Goal: Task Accomplishment & Management: Use online tool/utility

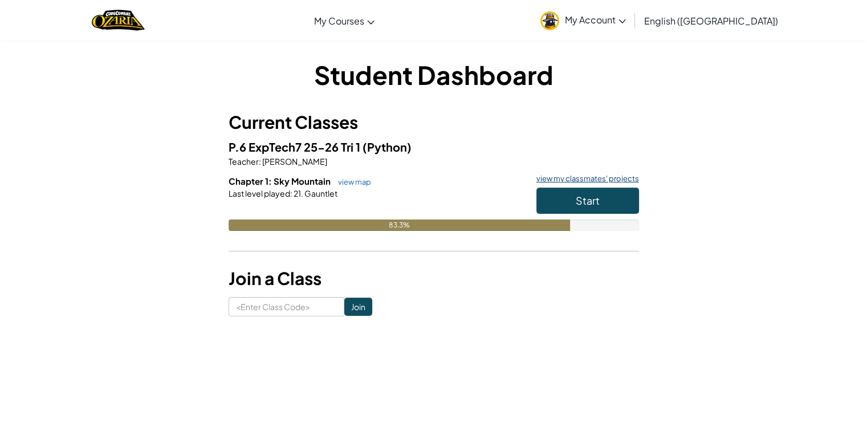
click at [569, 176] on link "view my classmates' projects" at bounding box center [585, 178] width 108 height 7
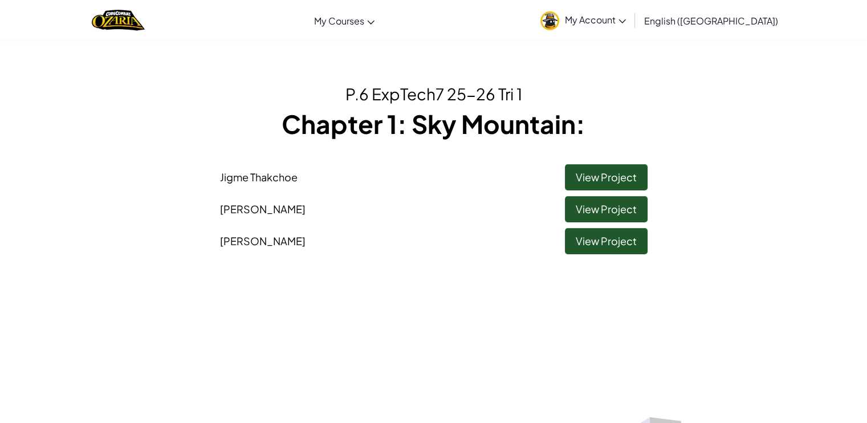
click at [292, 172] on span "Jigme Thakchoe" at bounding box center [259, 176] width 78 height 13
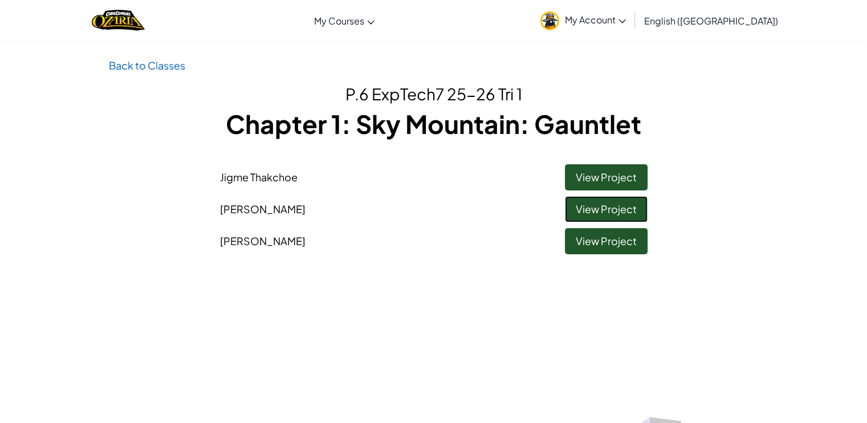
click at [600, 212] on link "View Project" at bounding box center [606, 209] width 83 height 26
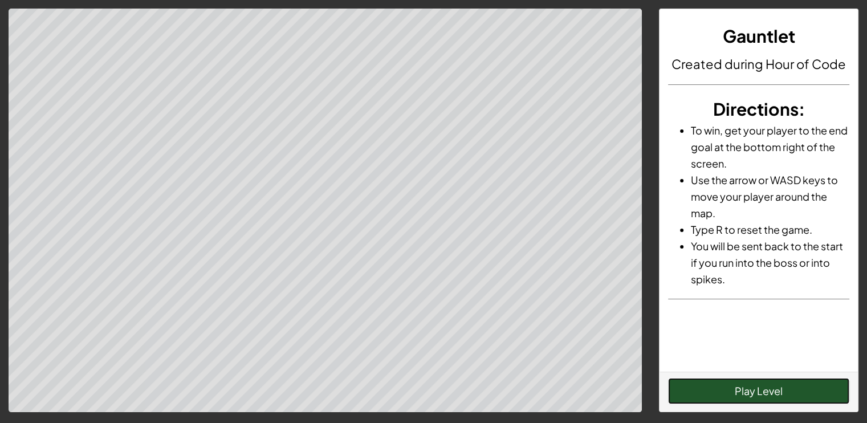
click at [772, 396] on button "Play Level" at bounding box center [758, 391] width 181 height 26
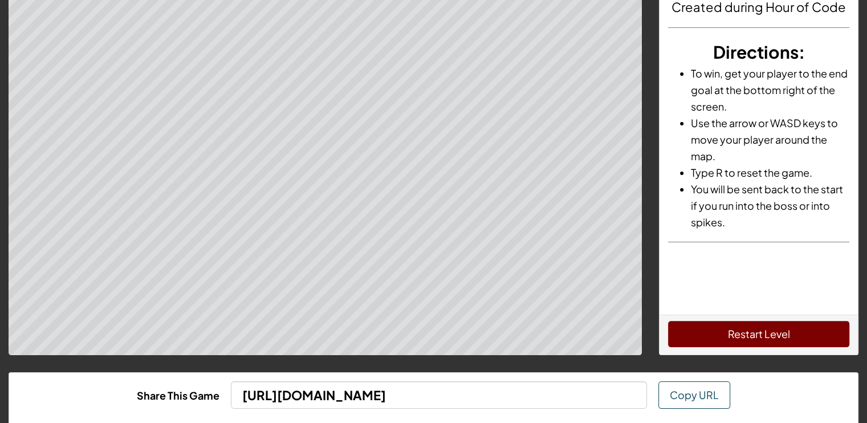
scroll to position [116, 0]
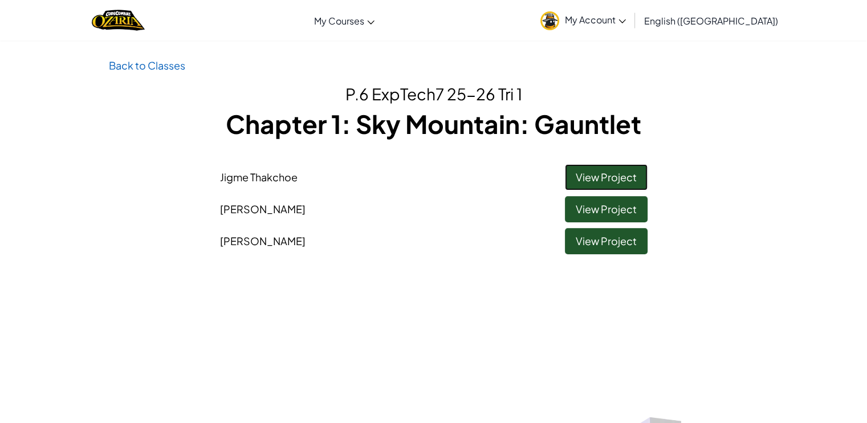
click at [574, 172] on link "View Project" at bounding box center [606, 177] width 83 height 26
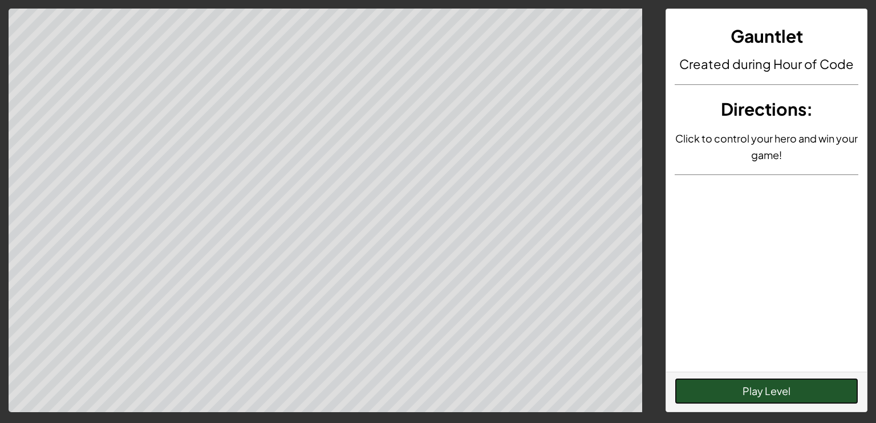
click at [709, 385] on button "Play Level" at bounding box center [766, 391] width 184 height 26
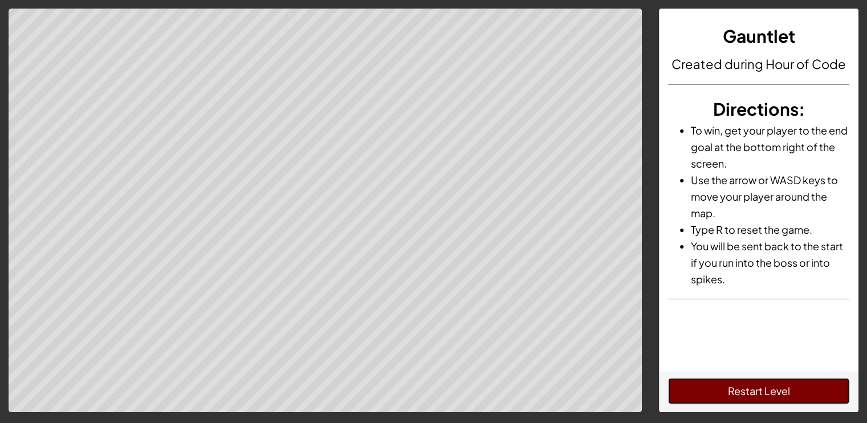
click at [752, 385] on button "Restart Level" at bounding box center [758, 391] width 181 height 26
drag, startPoint x: 756, startPoint y: 398, endPoint x: 750, endPoint y: 405, distance: 9.3
click at [756, 398] on button "Restart Level" at bounding box center [758, 391] width 181 height 26
click at [713, 388] on button "Play Level" at bounding box center [758, 391] width 181 height 26
click at [713, 388] on button "Restart Level" at bounding box center [758, 391] width 181 height 26
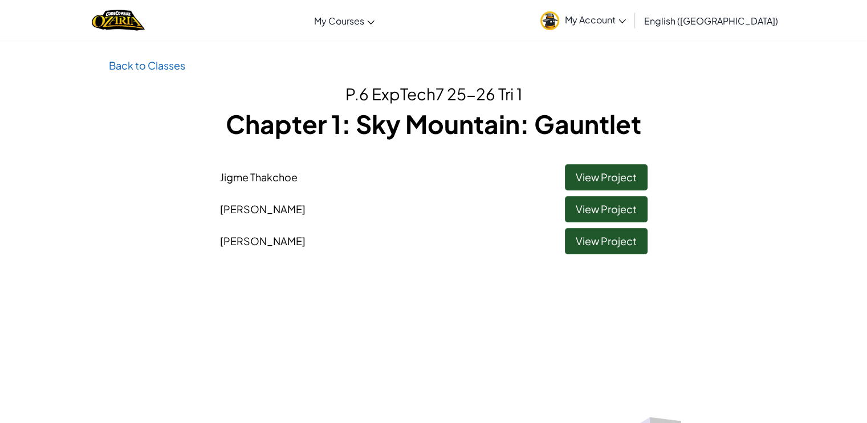
click at [593, 225] on li "Ryan Kavoukdjian View Project" at bounding box center [433, 238] width 445 height 32
click at [591, 232] on link "View Project" at bounding box center [606, 241] width 83 height 26
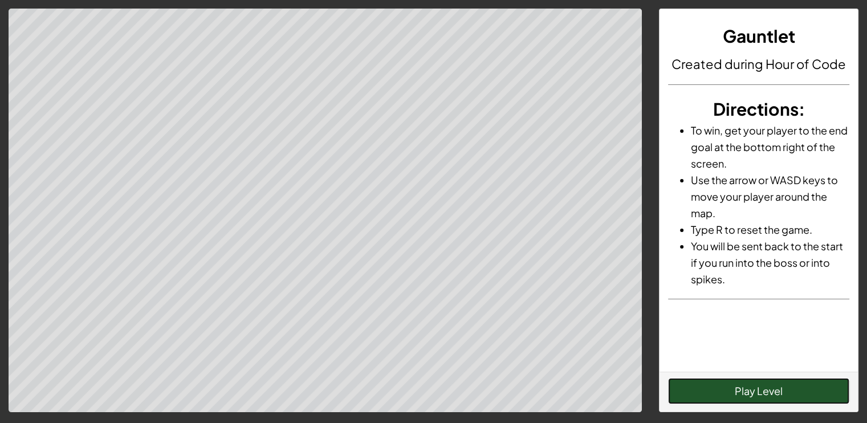
click at [694, 396] on button "Play Level" at bounding box center [758, 391] width 181 height 26
click at [694, 400] on button "Restart Level" at bounding box center [758, 391] width 181 height 26
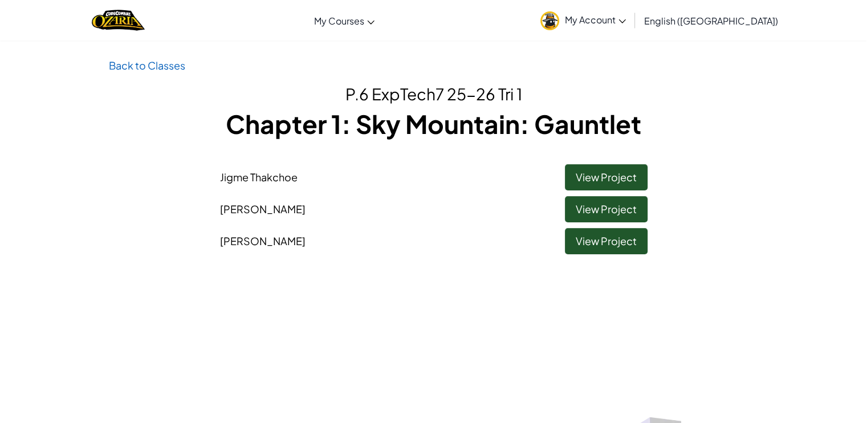
click at [158, 75] on div "Back to Classes P.6 ExpTech7 25-26 Tri 1 Chapter 1: Sky Mountain: Gauntlet Jigm…" at bounding box center [433, 158] width 667 height 203
click at [160, 68] on link "Back to Classes" at bounding box center [147, 65] width 76 height 13
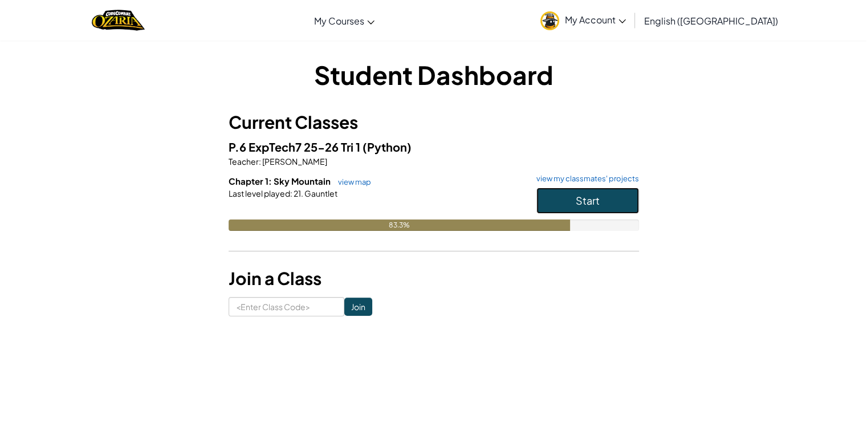
click at [582, 194] on span "Start" at bounding box center [588, 200] width 24 height 13
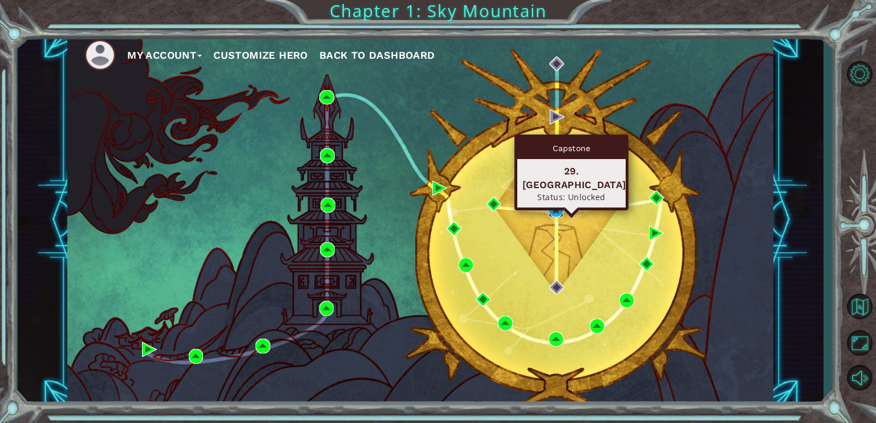
click at [551, 208] on img at bounding box center [555, 209] width 15 height 15
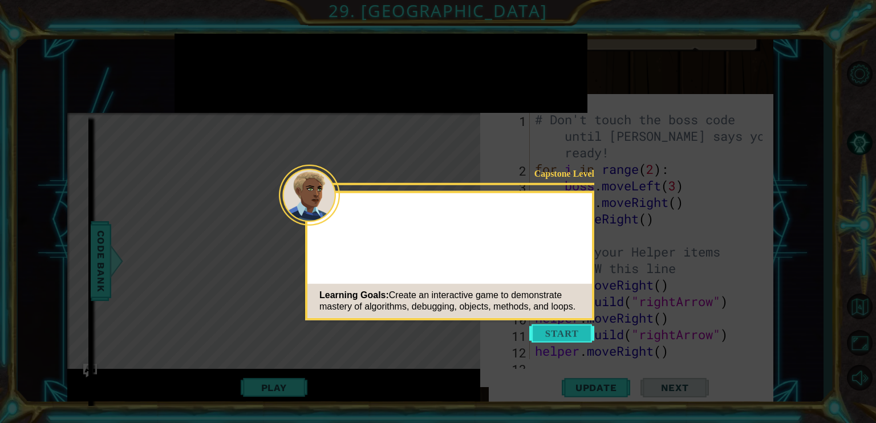
click at [544, 330] on button "Start" at bounding box center [561, 333] width 65 height 18
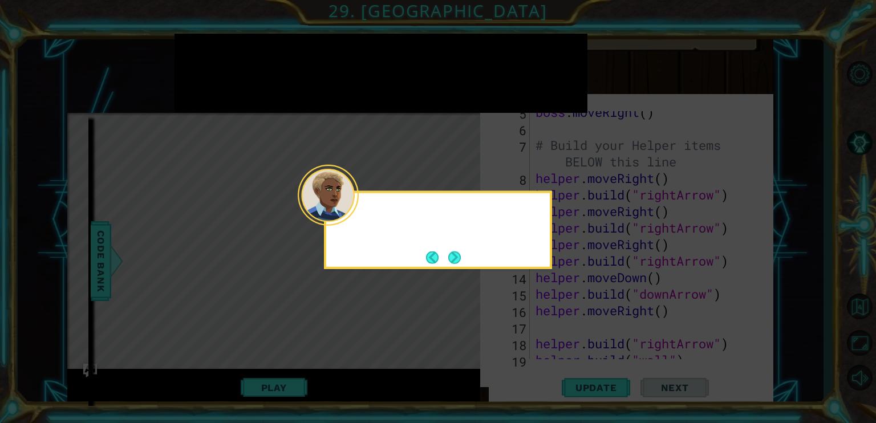
click at [352, 214] on div at bounding box center [328, 195] width 61 height 61
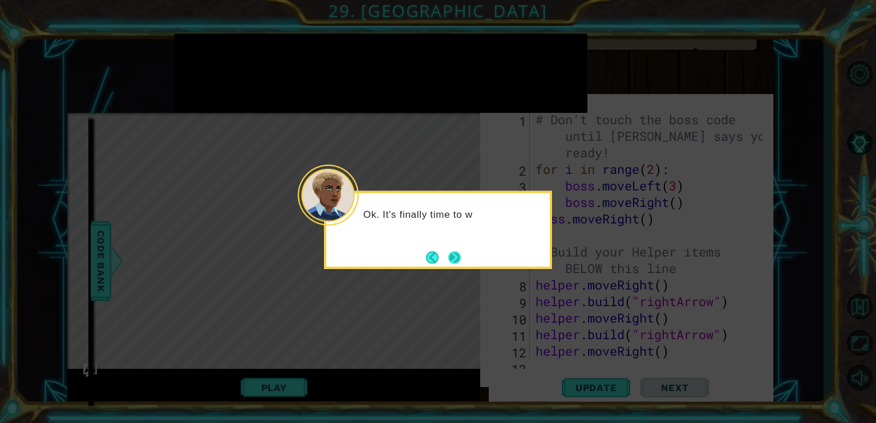
click at [451, 258] on button "Next" at bounding box center [454, 257] width 21 height 21
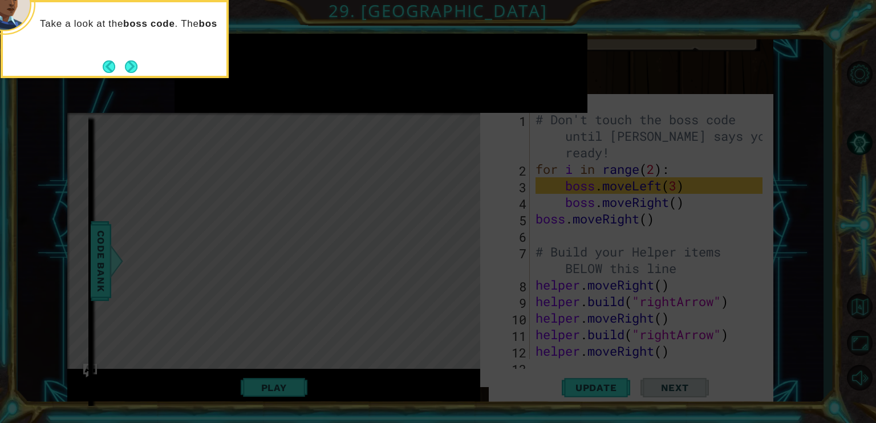
click at [496, 228] on icon at bounding box center [438, 77] width 876 height 692
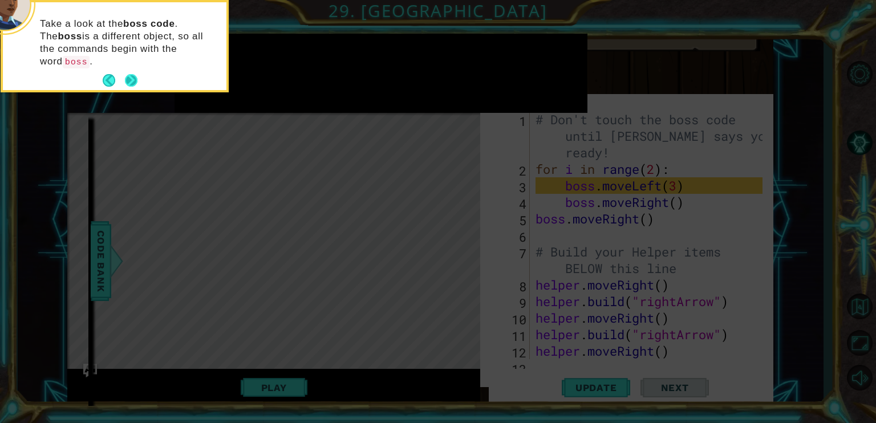
click at [129, 74] on button "Next" at bounding box center [131, 81] width 14 height 14
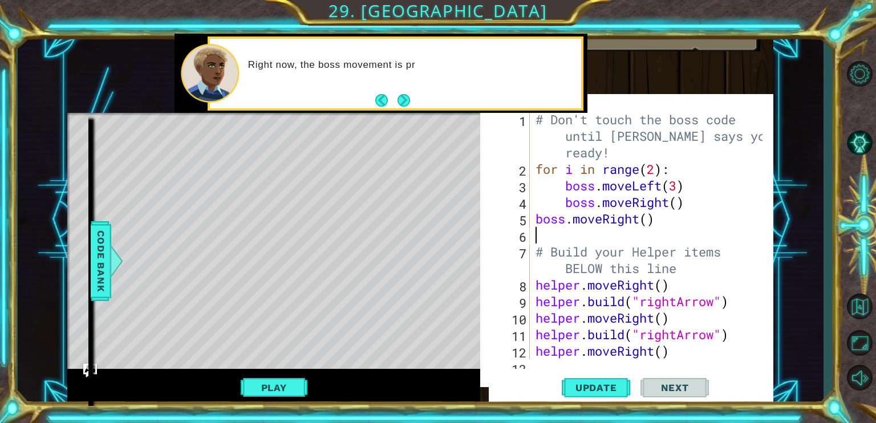
click at [550, 227] on div "# Don't touch the boss code until Vega says you're ready! for i in range ( 2 ) …" at bounding box center [650, 268] width 235 height 314
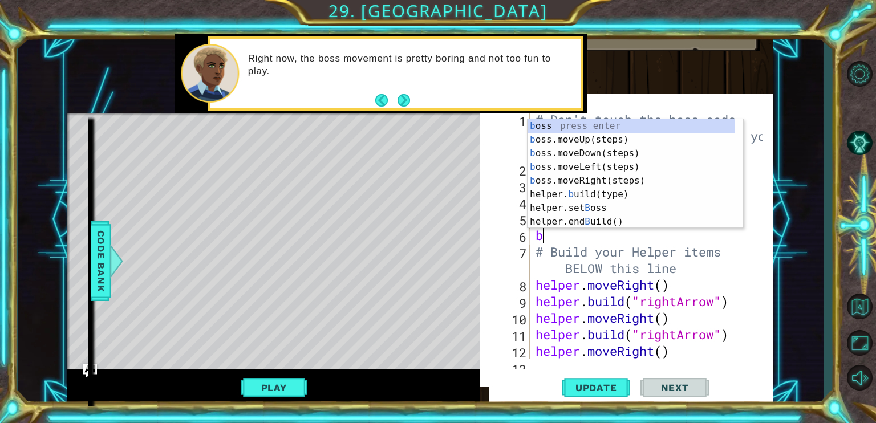
type textarea "bop"
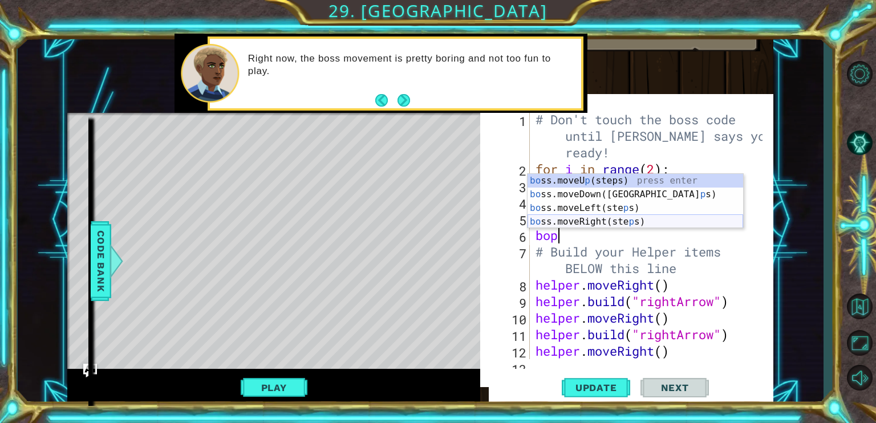
click at [641, 215] on div "bo ss.moveU p (steps) press enter bo ss.moveDown(ste p s) press enter bo ss.mov…" at bounding box center [634, 215] width 215 height 82
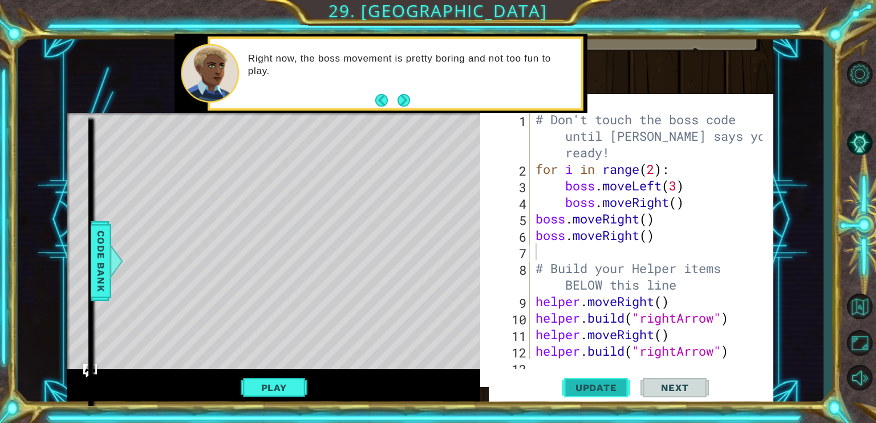
click at [576, 385] on span "Update" at bounding box center [596, 387] width 64 height 11
click at [564, 389] on span "Update" at bounding box center [596, 387] width 64 height 11
drag, startPoint x: 572, startPoint y: 382, endPoint x: 391, endPoint y: 378, distance: 180.8
click at [571, 382] on span "Update" at bounding box center [596, 387] width 64 height 11
click at [258, 394] on button "Play" at bounding box center [274, 388] width 67 height 22
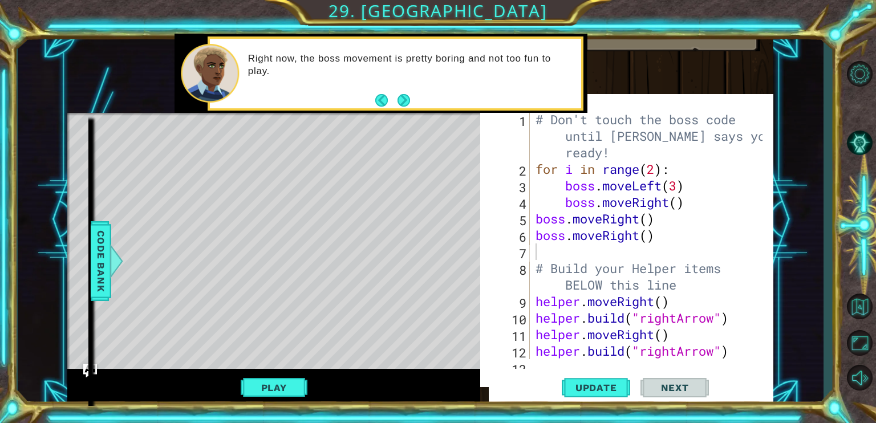
drag, startPoint x: 396, startPoint y: 97, endPoint x: 402, endPoint y: 102, distance: 7.3
click at [402, 102] on button "Next" at bounding box center [404, 100] width 14 height 14
type textarea "b"
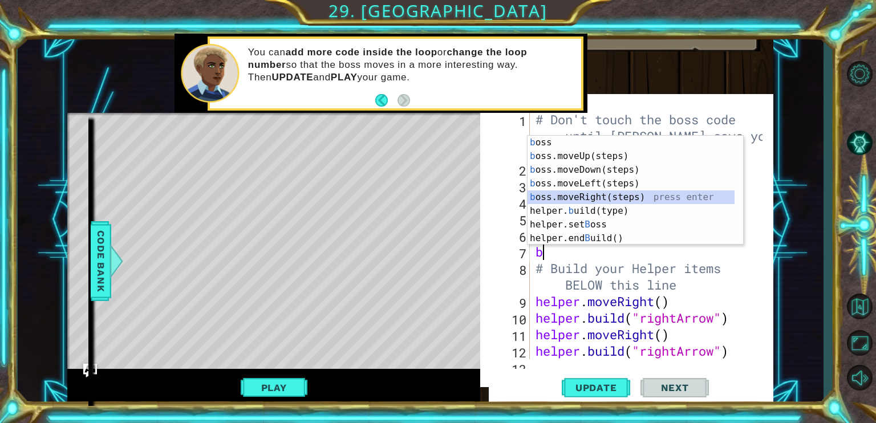
click at [535, 202] on div "b oss press enter b oss.moveUp(steps) press enter b oss.moveDown(steps) press e…" at bounding box center [630, 204] width 207 height 137
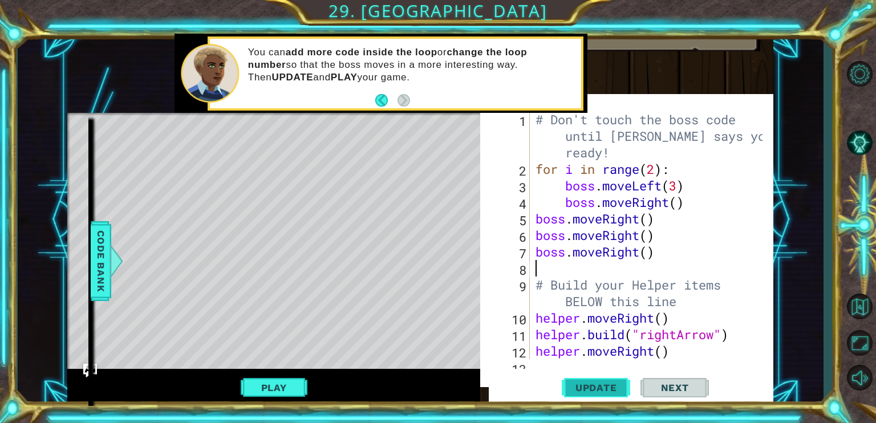
click at [619, 387] on span "Update" at bounding box center [596, 387] width 64 height 11
click at [300, 393] on button "Play" at bounding box center [274, 388] width 67 height 22
click at [379, 95] on button "Back" at bounding box center [386, 100] width 22 height 13
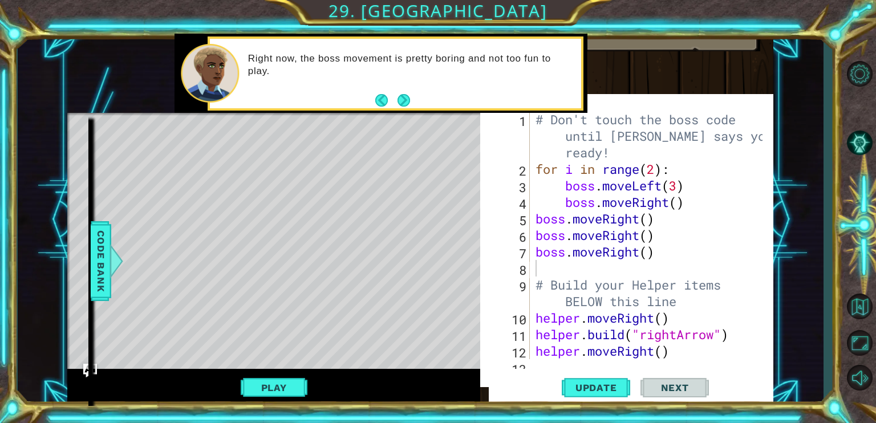
click at [401, 100] on button "Next" at bounding box center [403, 100] width 13 height 13
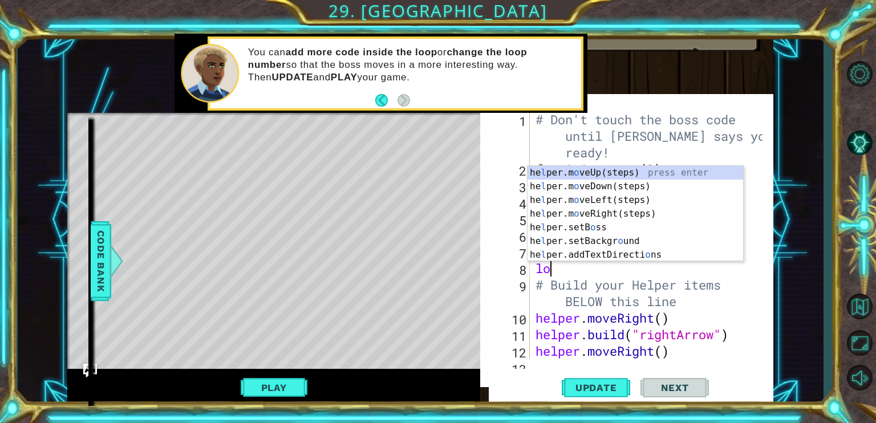
type textarea "l"
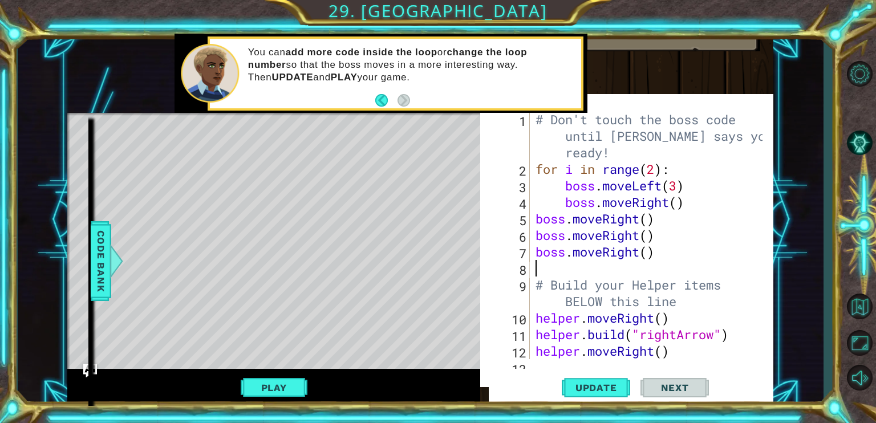
type textarea "boss.moveRight()"
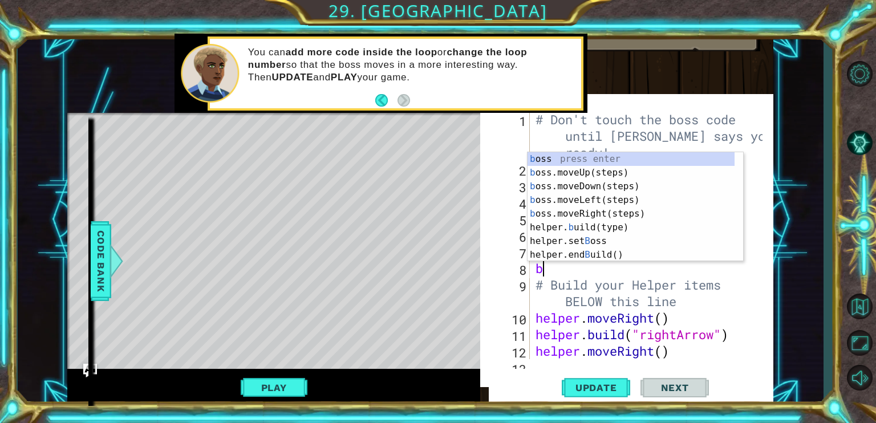
type textarea "bo"
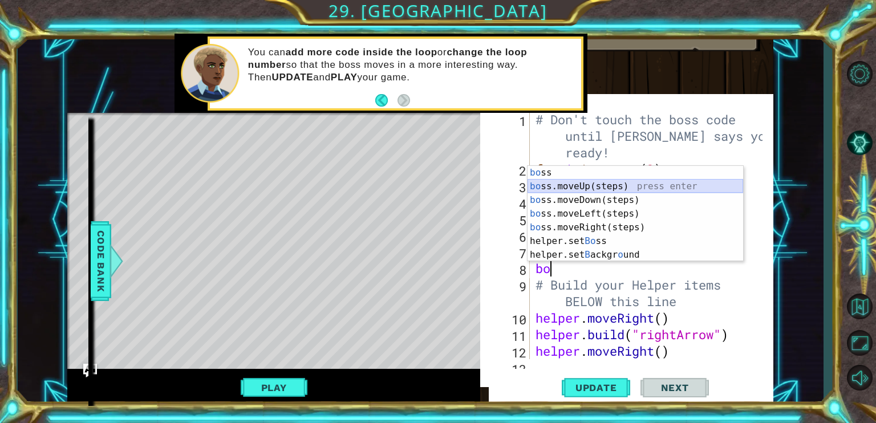
click at [554, 193] on div "bo ss press enter bo ss.moveUp(steps) press enter bo ss.moveDown(steps) press e…" at bounding box center [634, 227] width 215 height 123
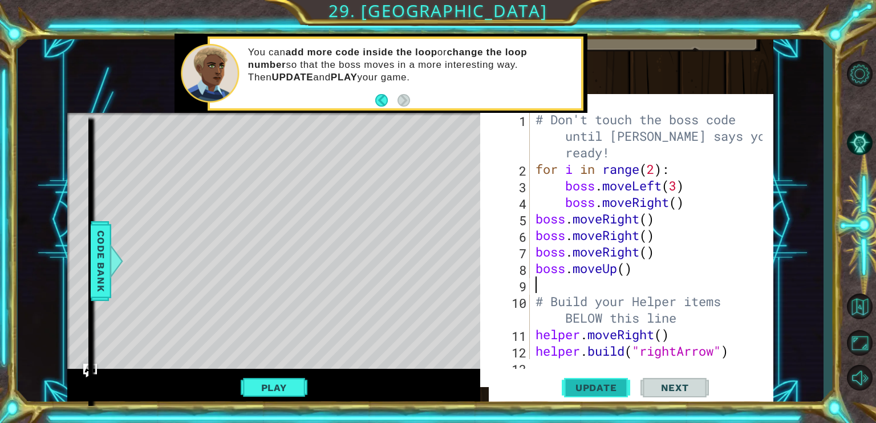
click at [563, 384] on button "Update" at bounding box center [596, 387] width 68 height 37
click at [257, 398] on div "Play" at bounding box center [273, 387] width 413 height 37
click at [261, 380] on button "Play" at bounding box center [274, 388] width 67 height 22
click at [385, 101] on button "Back" at bounding box center [386, 100] width 22 height 13
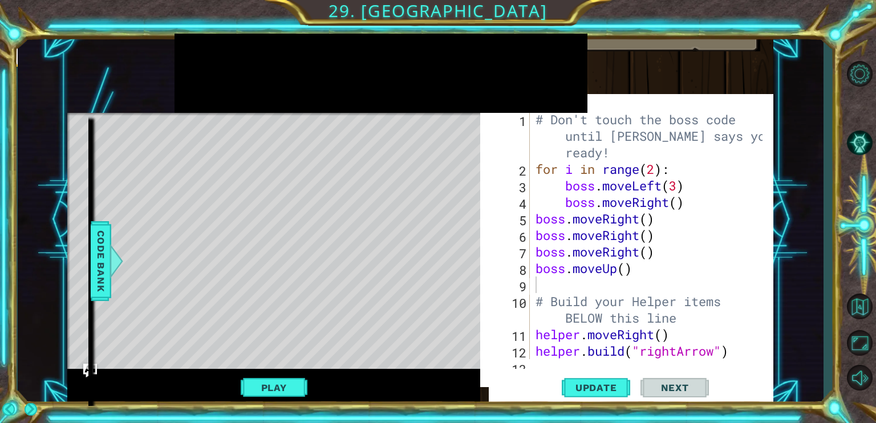
click at [385, 101] on div at bounding box center [380, 73] width 413 height 79
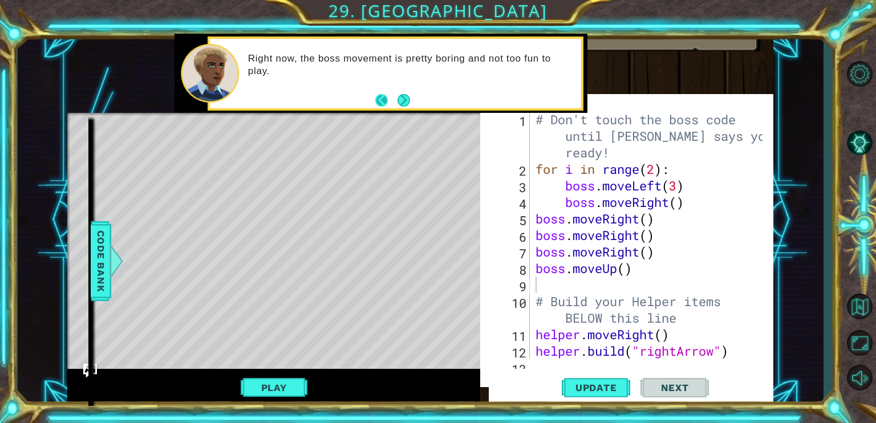
drag, startPoint x: 380, startPoint y: 104, endPoint x: 395, endPoint y: 94, distance: 17.7
click at [381, 103] on button "Back" at bounding box center [386, 100] width 22 height 13
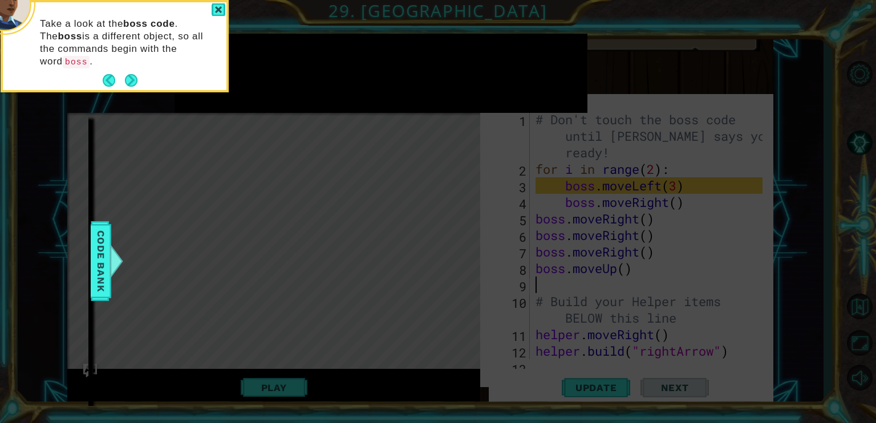
click at [395, 94] on div "1 ההההההההההההההההההההההההההההההההההההההההההההההההההההההההההההההההההההההההההההה…" at bounding box center [438, 211] width 876 height 423
click at [219, 9] on div at bounding box center [218, 9] width 14 height 13
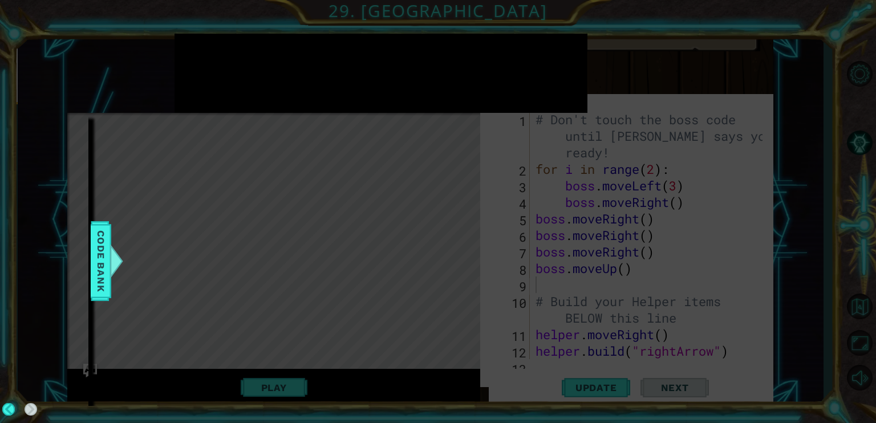
click at [219, 9] on div "You can add more code inside the loop or change the loop number so that the bos…" at bounding box center [113, 54] width 223 height 95
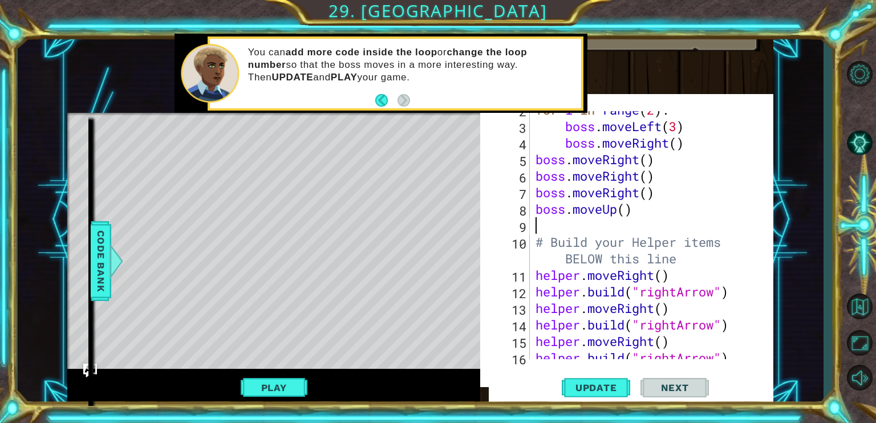
scroll to position [59, 0]
click at [114, 265] on div "helper methods moveLeft(steps) moveRight(steps) moveUp(steps) moveDown(steps) b…" at bounding box center [420, 220] width 706 height 372
click at [112, 266] on div at bounding box center [116, 261] width 14 height 34
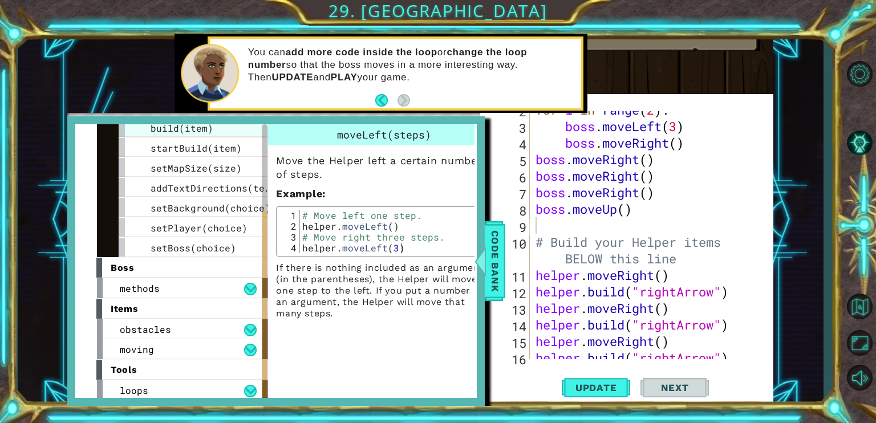
scroll to position [129, 0]
click at [376, 99] on button "Back" at bounding box center [386, 100] width 22 height 13
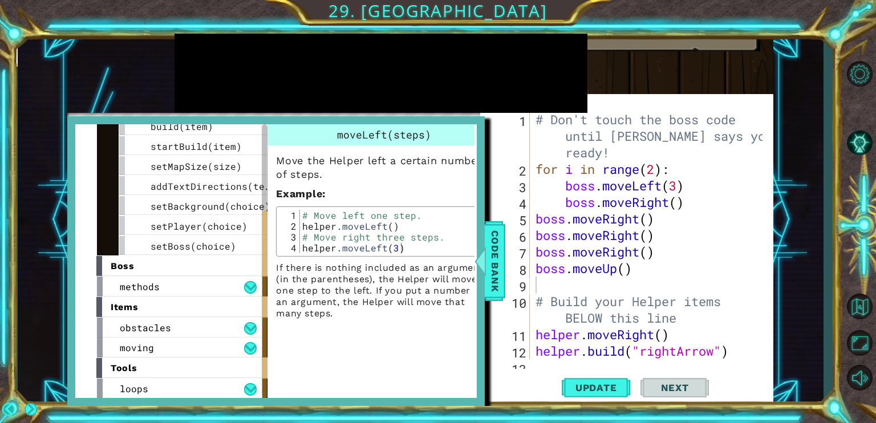
drag, startPoint x: 376, startPoint y: 99, endPoint x: 390, endPoint y: 97, distance: 14.4
click at [392, 92] on div at bounding box center [380, 73] width 413 height 79
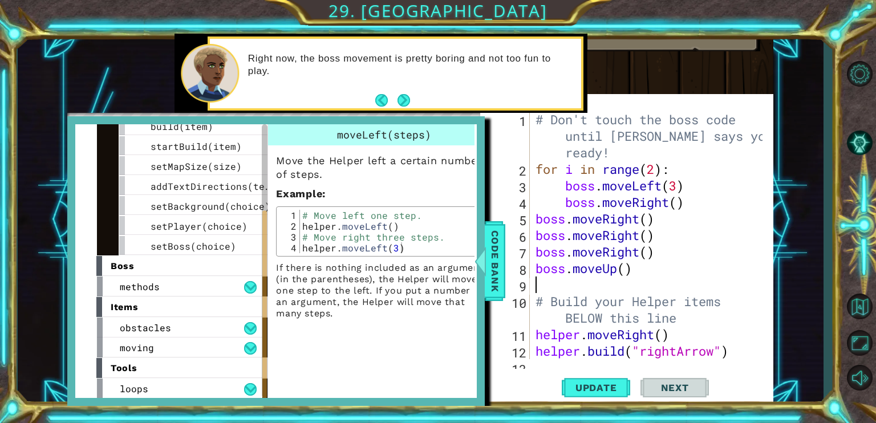
scroll to position [0, 0]
click at [398, 92] on button "Next" at bounding box center [404, 101] width 18 height 18
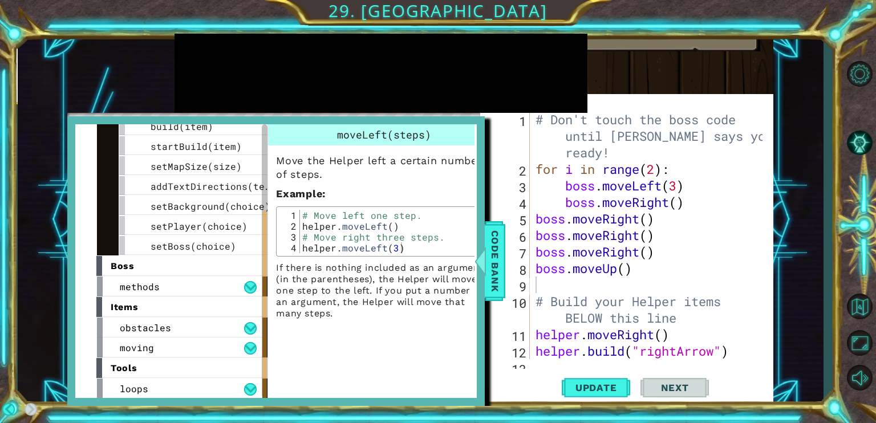
click at [399, 90] on div at bounding box center [380, 73] width 413 height 79
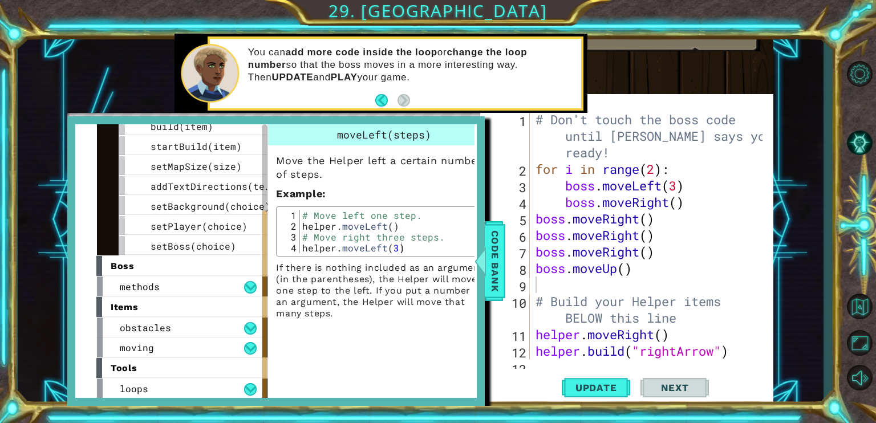
click at [495, 181] on div "1 2 3 4 5 6 7 8 9 10 11 12 13 # Don't touch the boss code until Vega says you'r…" at bounding box center [626, 246] width 293 height 293
click at [486, 238] on span "Code Bank" at bounding box center [495, 261] width 18 height 70
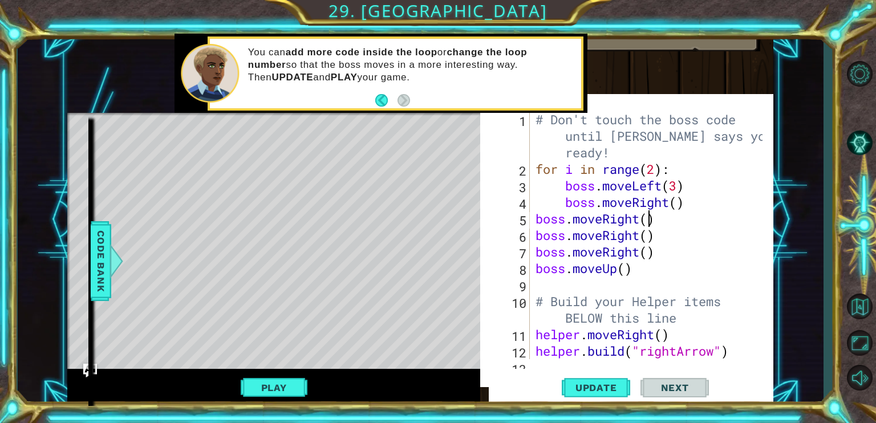
click at [645, 223] on div "# Don't touch the boss code until Vega says you're ready! for i in range ( 2 ) …" at bounding box center [650, 268] width 235 height 314
type textarea "boss.moveRight(2)"
click at [586, 394] on button "Update" at bounding box center [596, 387] width 68 height 37
click at [586, 388] on span "Update" at bounding box center [596, 387] width 64 height 11
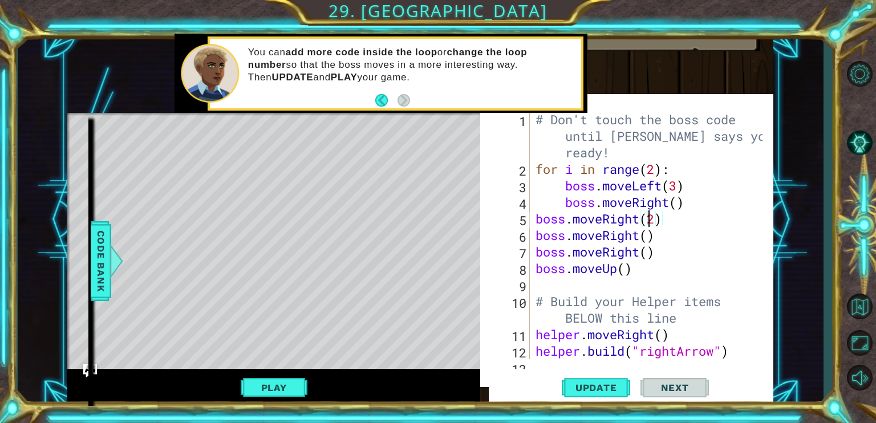
click at [267, 390] on button "Play" at bounding box center [274, 388] width 67 height 22
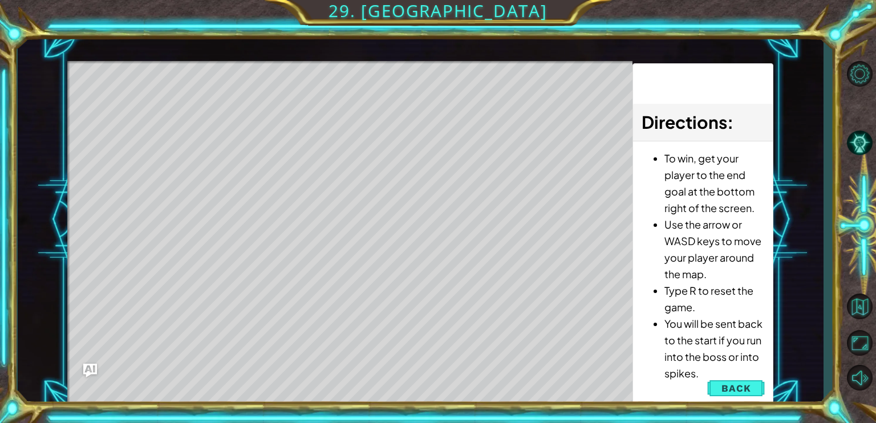
click at [734, 387] on span "Back" at bounding box center [735, 388] width 29 height 11
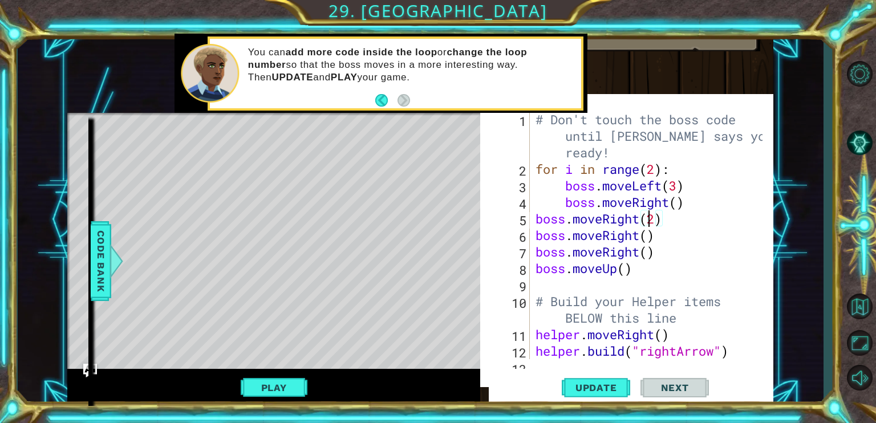
click at [506, 154] on div "1" at bounding box center [514, 138] width 30 height 50
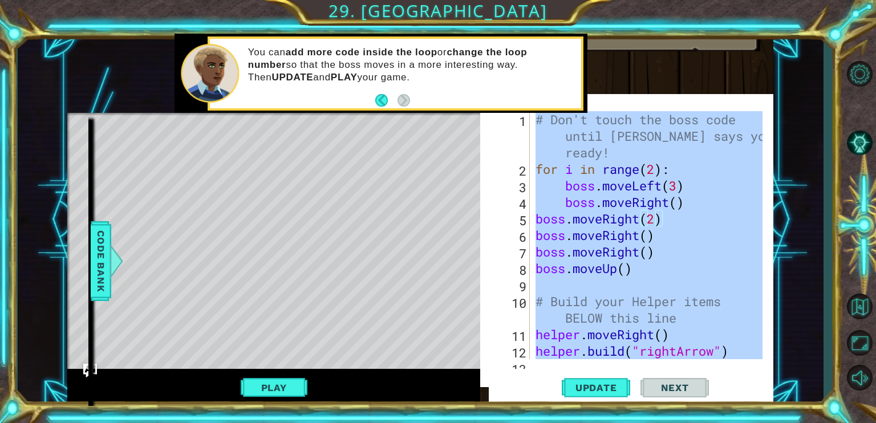
click at [506, 155] on div "1" at bounding box center [514, 138] width 30 height 50
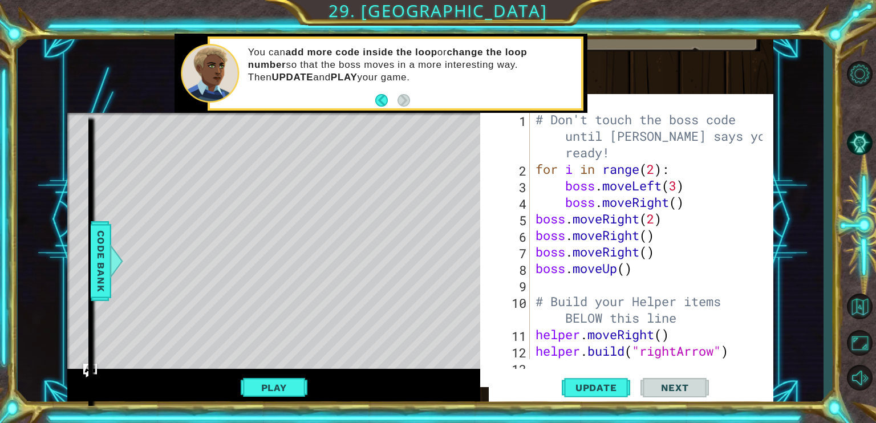
drag, startPoint x: 506, startPoint y: 155, endPoint x: 536, endPoint y: 220, distance: 71.4
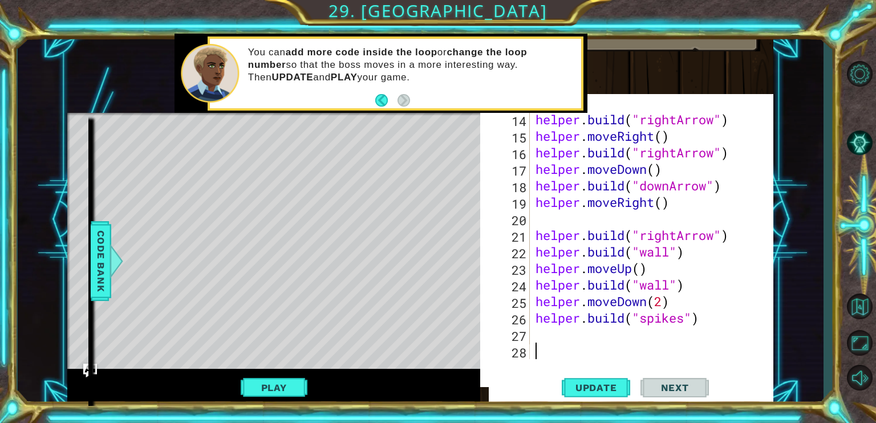
scroll to position [265, 0]
click at [536, 332] on div "helper . build ( "rightArrow" ) helper . moveRight ( ) helper . build ( "rightA…" at bounding box center [650, 251] width 235 height 281
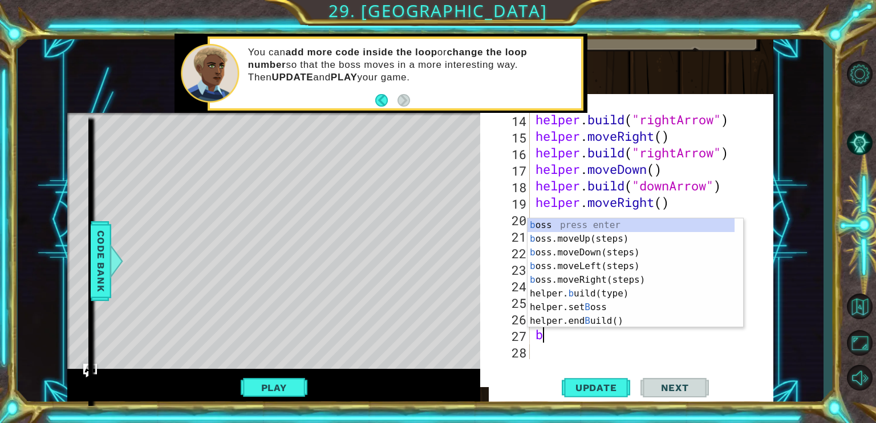
type textarea "bu"
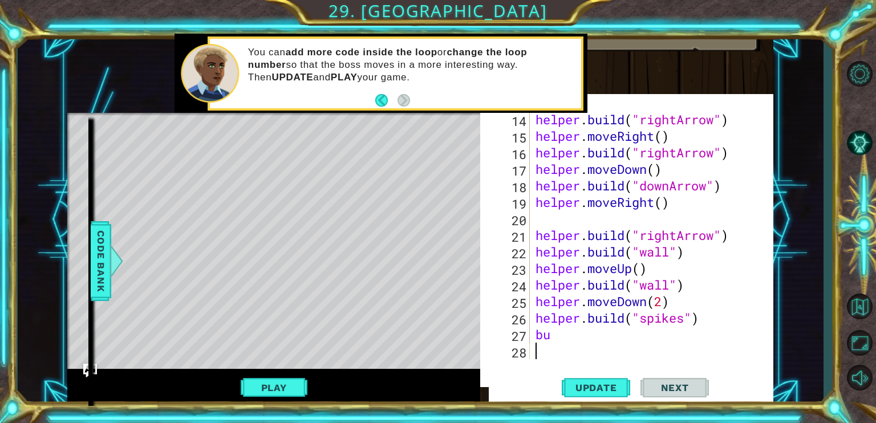
drag, startPoint x: 586, startPoint y: 376, endPoint x: 572, endPoint y: 389, distance: 19.3
click at [586, 376] on button "Update" at bounding box center [596, 387] width 68 height 37
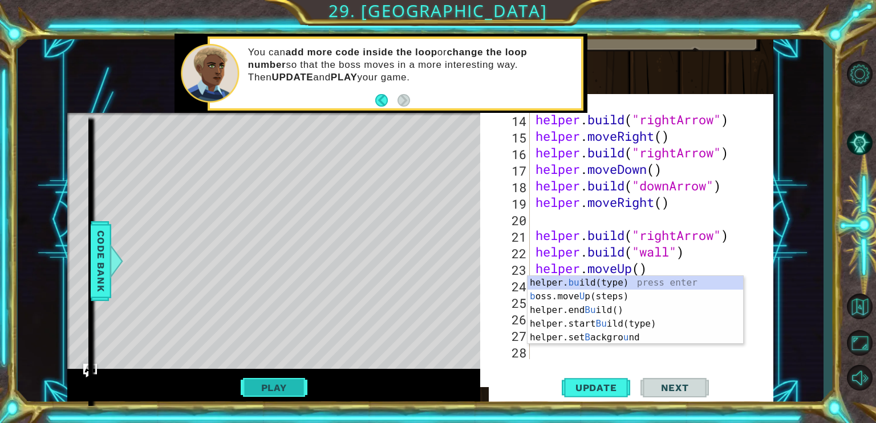
click at [275, 381] on button "Play" at bounding box center [274, 388] width 67 height 22
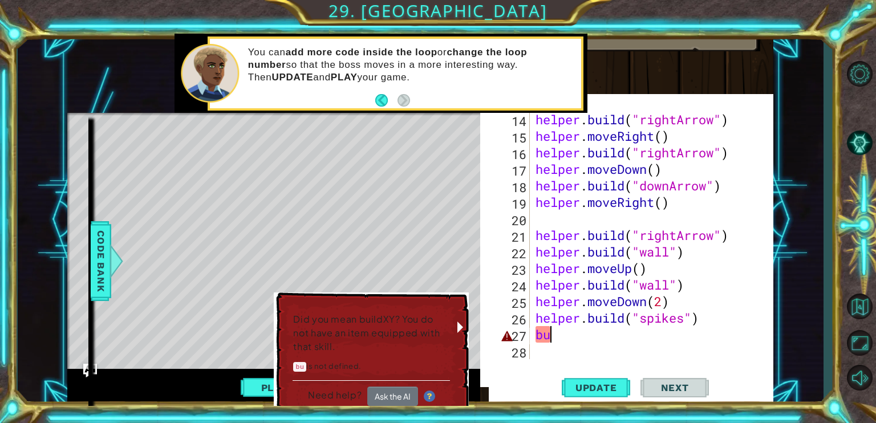
click at [600, 341] on div "helper . build ( "rightArrow" ) helper . moveRight ( ) helper . build ( "rightA…" at bounding box center [650, 251] width 235 height 281
type textarea "b"
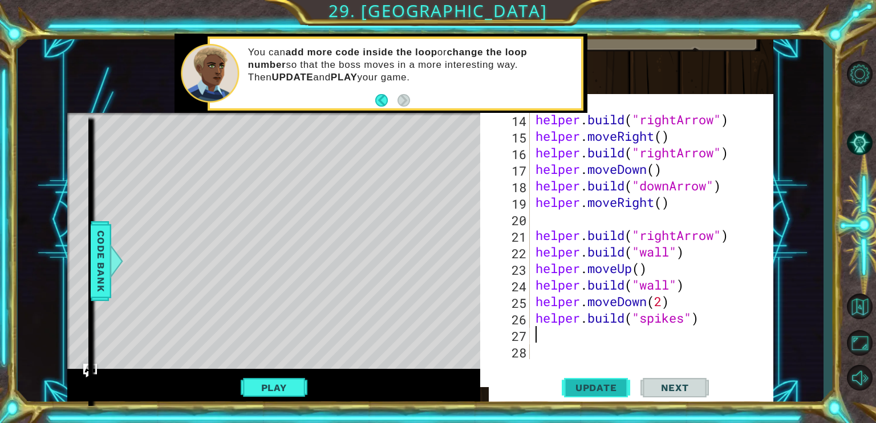
click at [593, 383] on span "Update" at bounding box center [596, 387] width 64 height 11
click at [269, 377] on button "Play" at bounding box center [274, 388] width 67 height 22
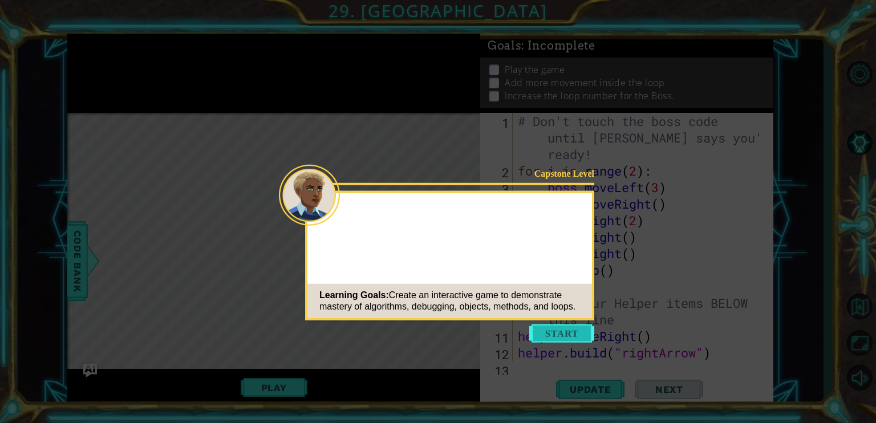
click at [536, 327] on button "Start" at bounding box center [561, 333] width 65 height 18
click at [536, 328] on icon at bounding box center [438, 211] width 876 height 423
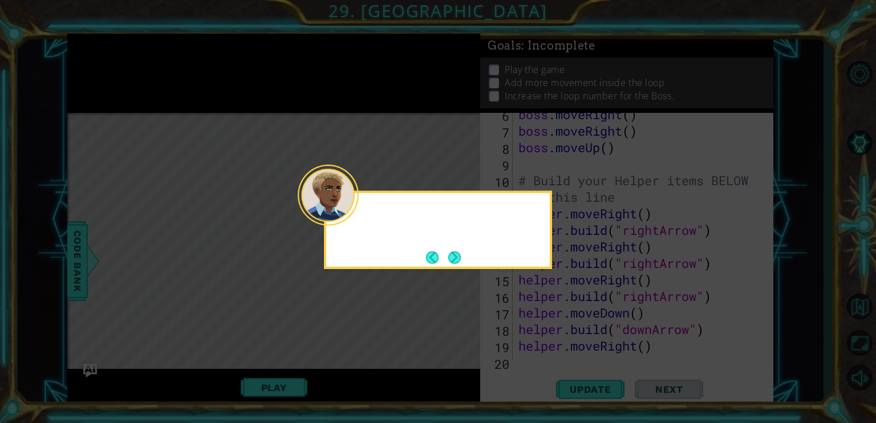
scroll to position [265, 0]
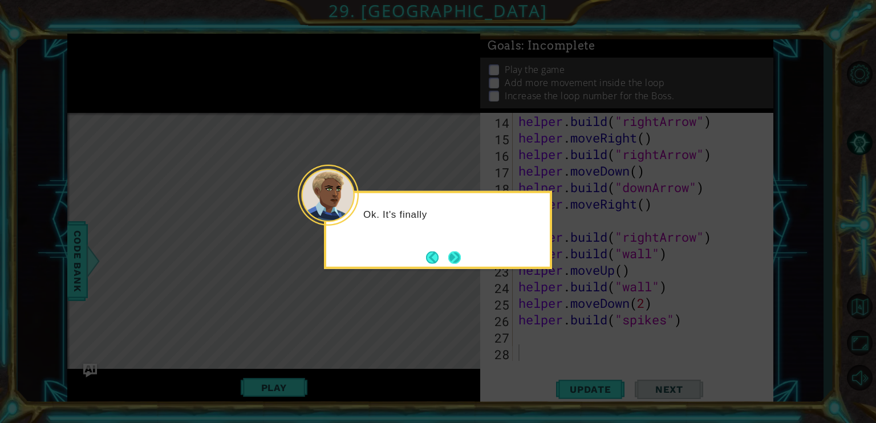
click at [454, 259] on button "Next" at bounding box center [454, 257] width 13 height 13
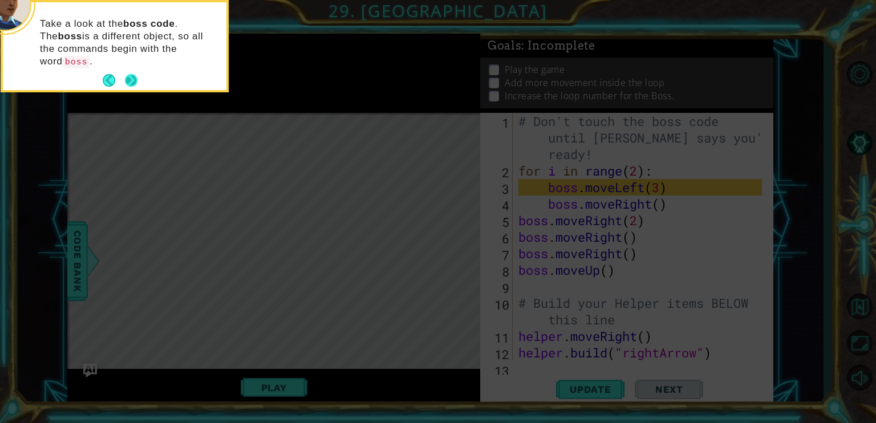
click at [130, 70] on button "Next" at bounding box center [130, 80] width 21 height 21
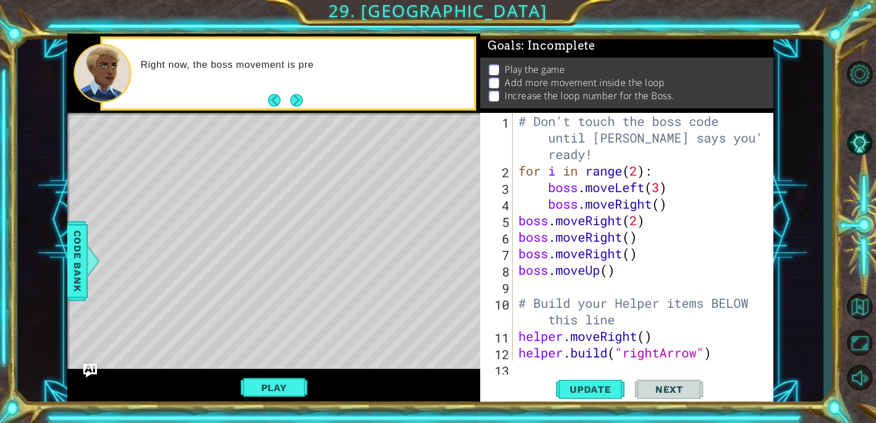
click at [637, 172] on div "# Don't touch the boss code until [PERSON_NAME] says you're ready! for i in ran…" at bounding box center [641, 270] width 251 height 314
click at [589, 405] on div "for i in range(3): 1 2 3 4 5 6 7 8 9 10 11 12 13 # Don't touch the boss code un…" at bounding box center [626, 259] width 293 height 293
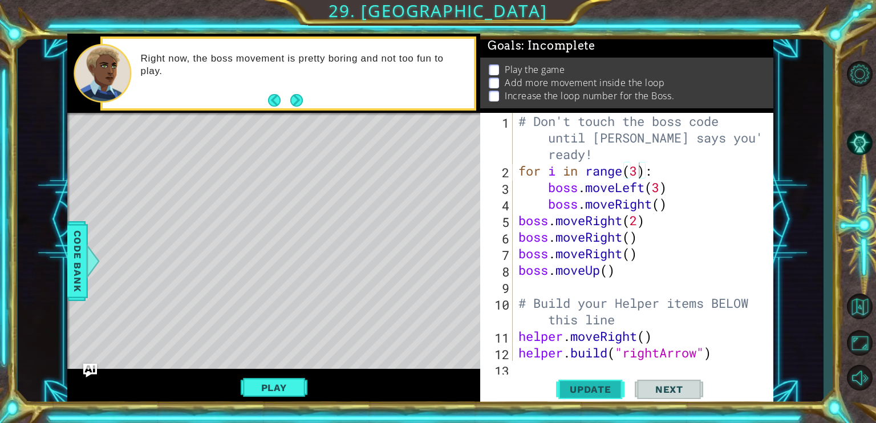
click at [587, 390] on span "Update" at bounding box center [590, 389] width 64 height 11
click at [263, 376] on div "Play" at bounding box center [273, 387] width 413 height 37
click at [263, 386] on button "Play" at bounding box center [274, 388] width 67 height 22
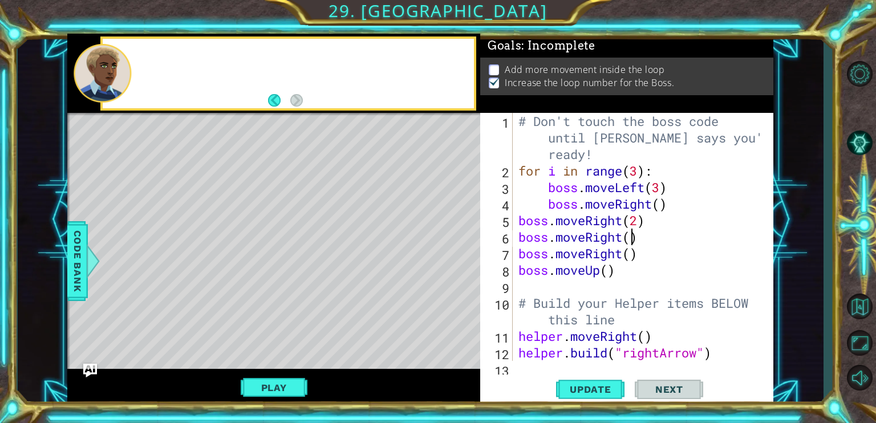
scroll to position [0, 3]
type textarea "boss.moveUp()"
type textarea "helper.moveRight()"
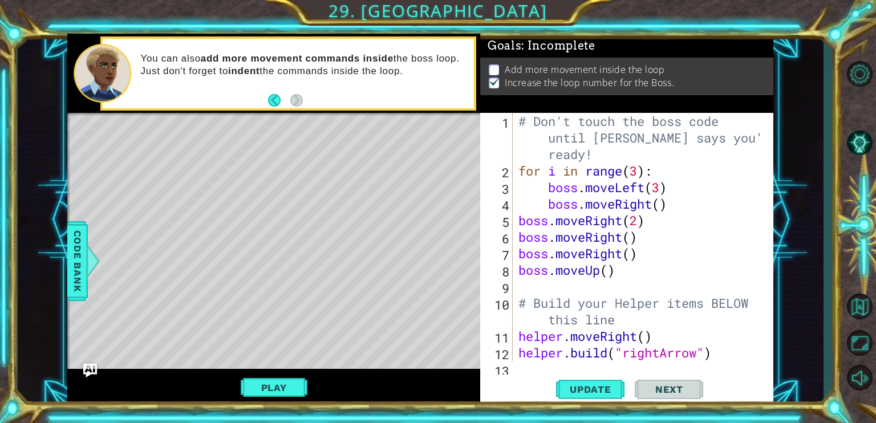
scroll to position [34, 0]
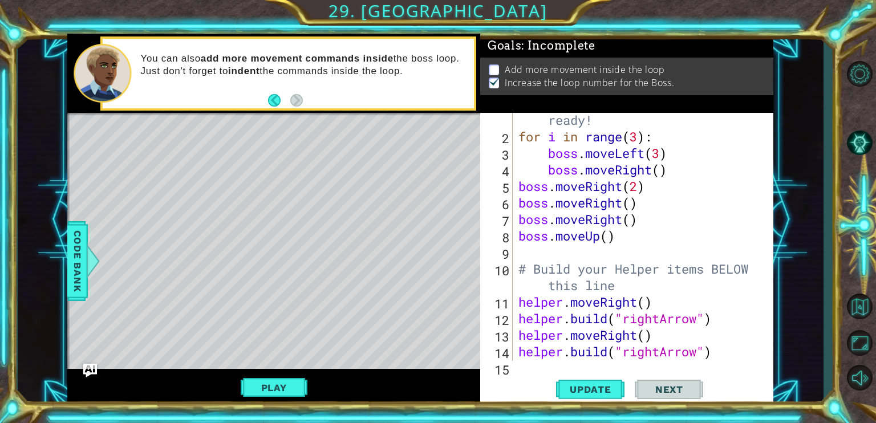
click at [559, 143] on div "# Don't touch the boss code until [PERSON_NAME] says you're ready! for i in ran…" at bounding box center [641, 236] width 251 height 314
type textarea "for i in range(3):"
click at [539, 144] on div "# Don't touch the boss code until [PERSON_NAME] says you're ready! for i in ran…" at bounding box center [641, 236] width 251 height 314
click at [518, 246] on div "# Don't touch the boss code until [PERSON_NAME] says you're ready! for i in ran…" at bounding box center [641, 236] width 251 height 314
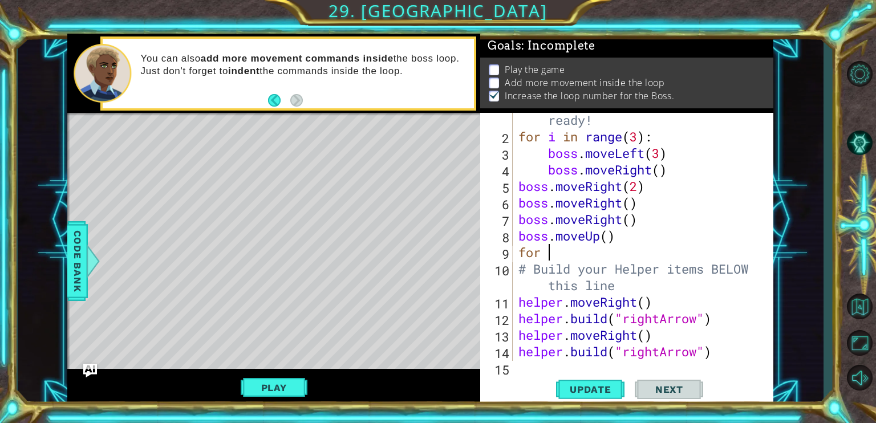
scroll to position [0, 1]
click at [666, 43] on div "Goals : Incomplete" at bounding box center [626, 46] width 293 height 24
type textarea "for i spin"
click at [576, 381] on button "Update" at bounding box center [590, 389] width 68 height 29
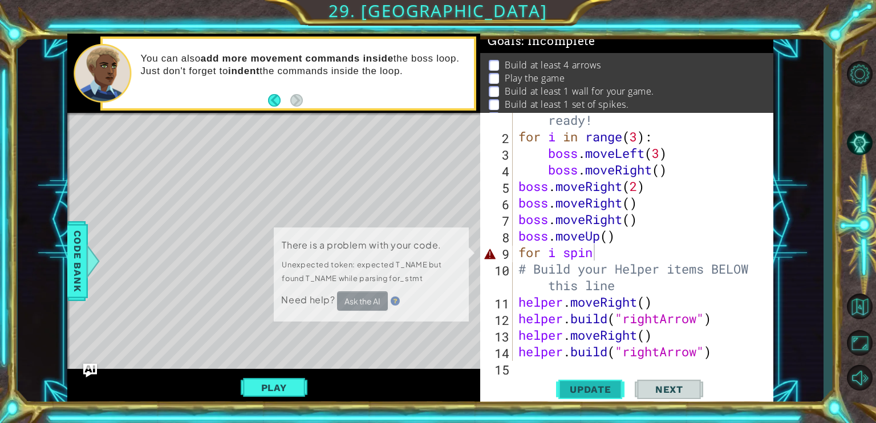
click at [571, 376] on button "Update" at bounding box center [590, 389] width 68 height 29
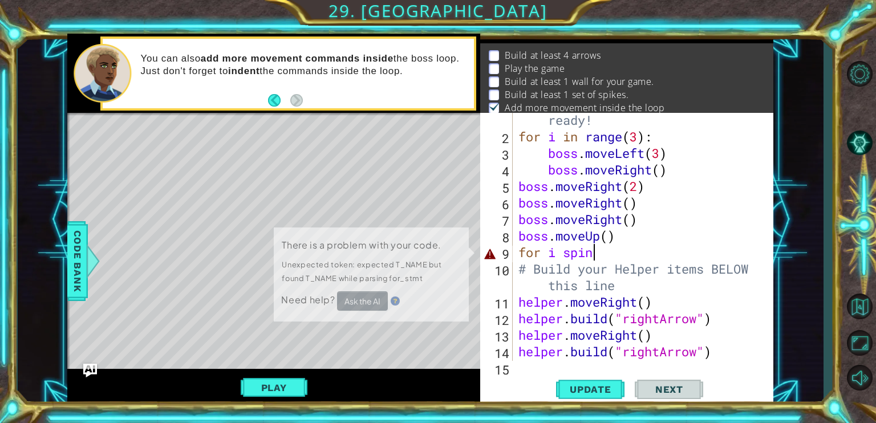
scroll to position [25, 0]
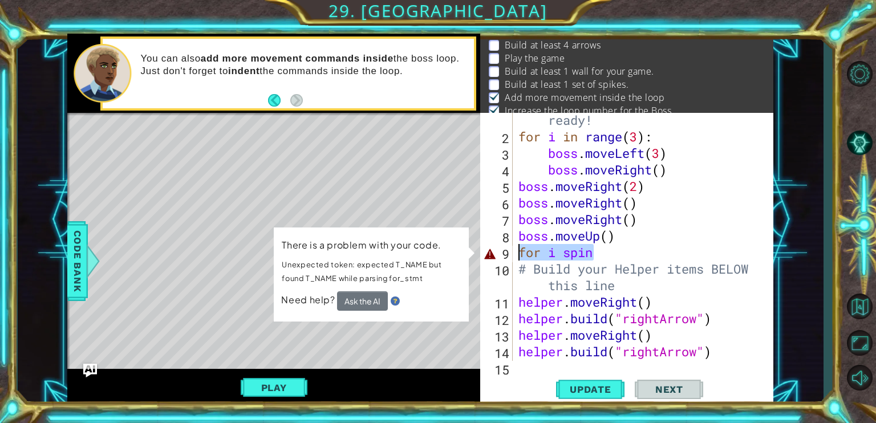
drag, startPoint x: 593, startPoint y: 253, endPoint x: 497, endPoint y: 253, distance: 96.3
click at [497, 253] on div "for i spin 1 2 3 4 5 6 7 8 9 10 11 12 13 14 15 16 17 18 # Don't touch the boss …" at bounding box center [625, 237] width 290 height 248
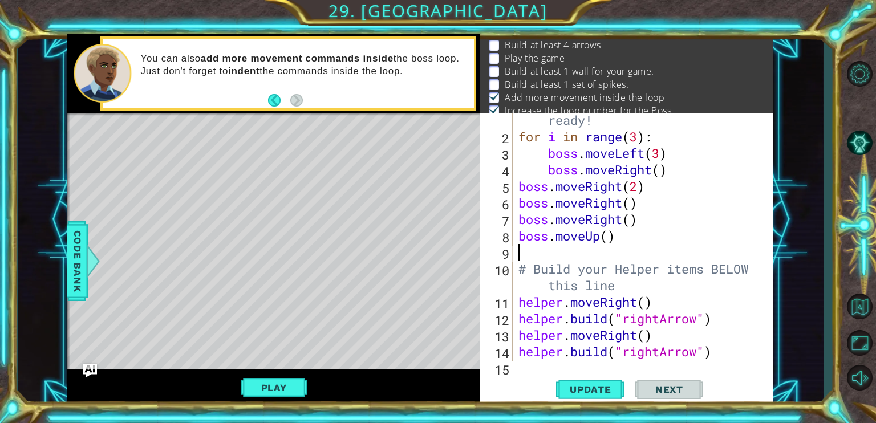
scroll to position [0, 0]
click at [568, 387] on span "Update" at bounding box center [590, 389] width 64 height 11
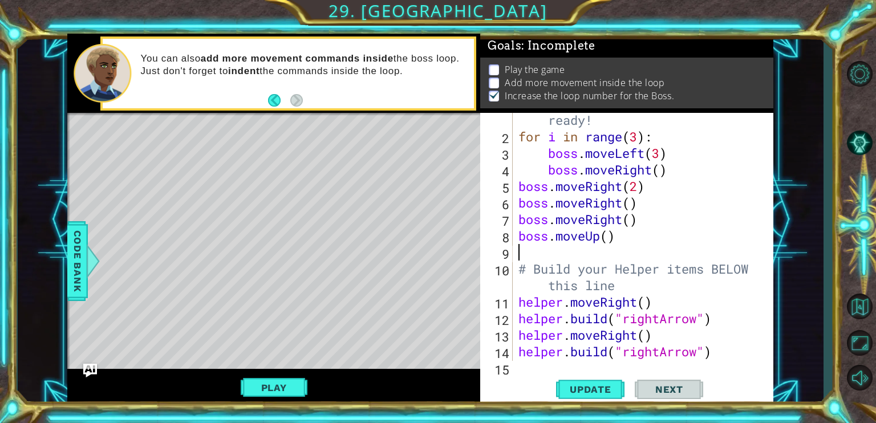
scroll to position [10, 0]
click at [252, 380] on button "Play" at bounding box center [274, 388] width 67 height 22
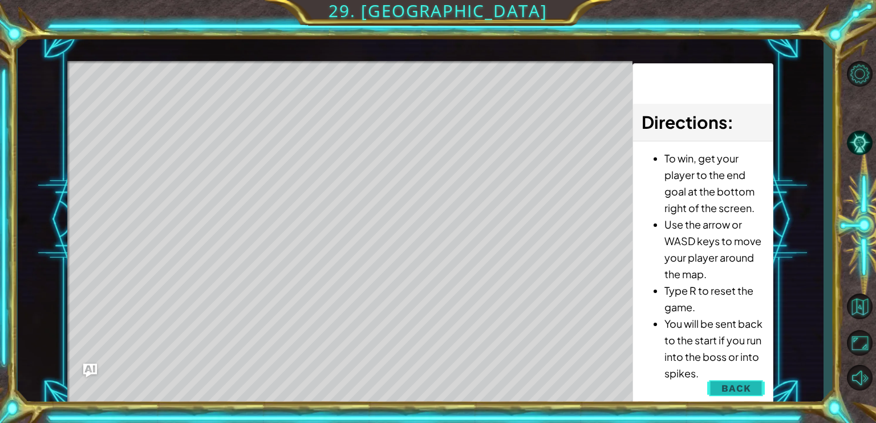
click at [737, 387] on span "Back" at bounding box center [735, 388] width 29 height 11
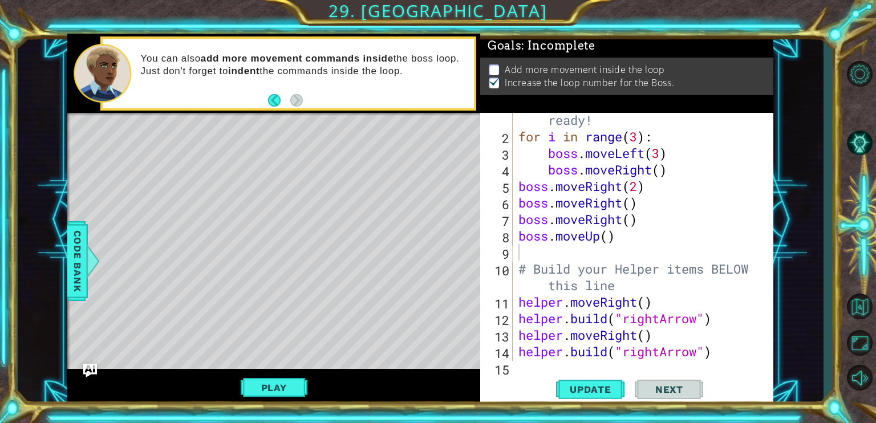
scroll to position [0, 0]
click at [73, 283] on span "Code Bank" at bounding box center [77, 261] width 18 height 70
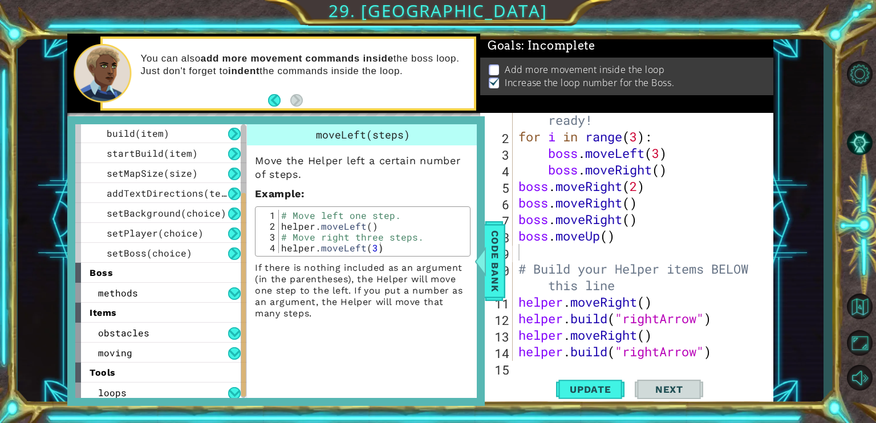
scroll to position [124, 0]
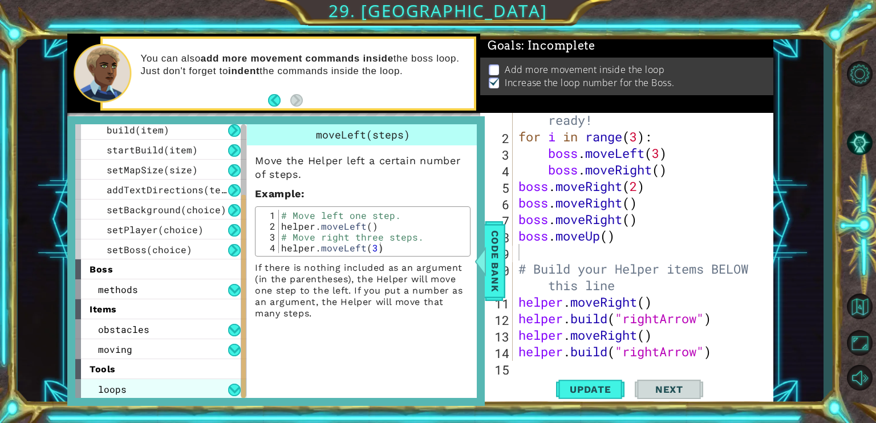
click at [167, 385] on div "loops" at bounding box center [160, 389] width 171 height 20
click at [170, 392] on div "loops" at bounding box center [160, 389] width 171 height 20
click at [171, 391] on div "loops" at bounding box center [160, 389] width 171 height 20
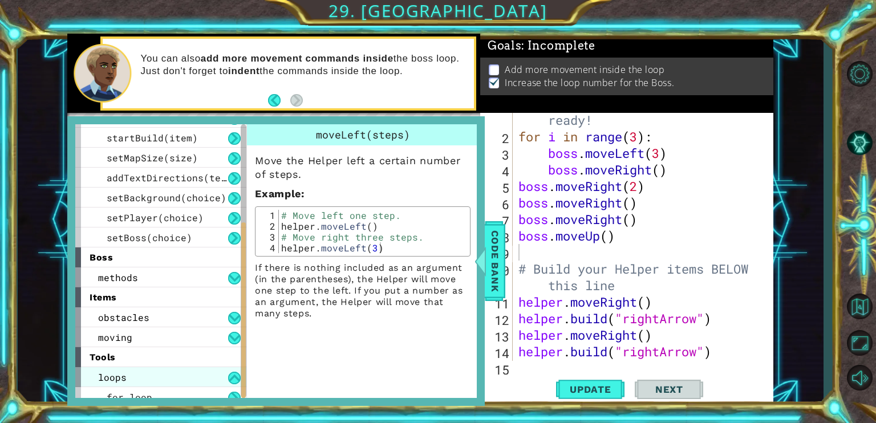
scroll to position [144, 0]
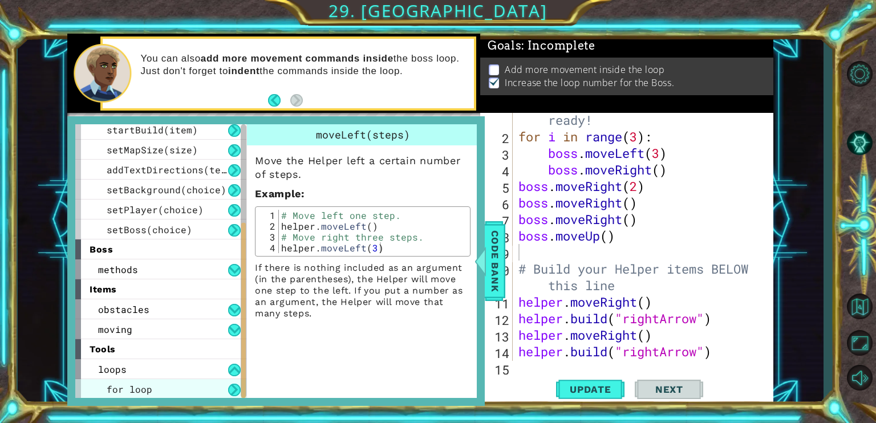
click at [175, 381] on div "for loop" at bounding box center [160, 389] width 171 height 20
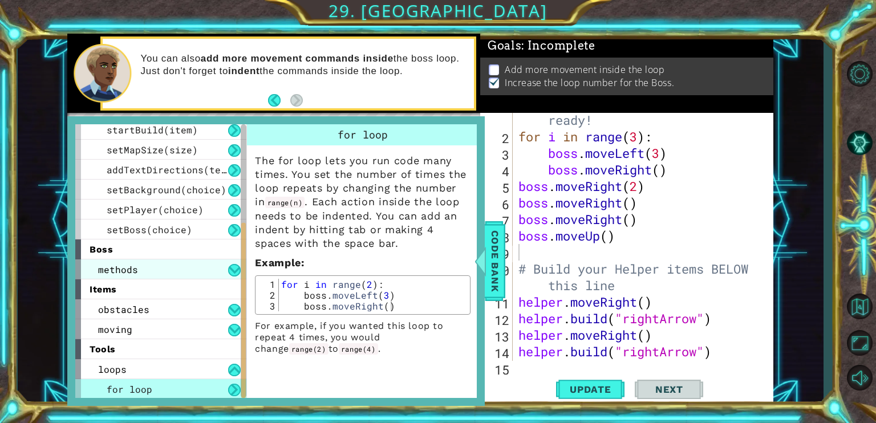
click at [129, 275] on div "methods" at bounding box center [160, 269] width 171 height 20
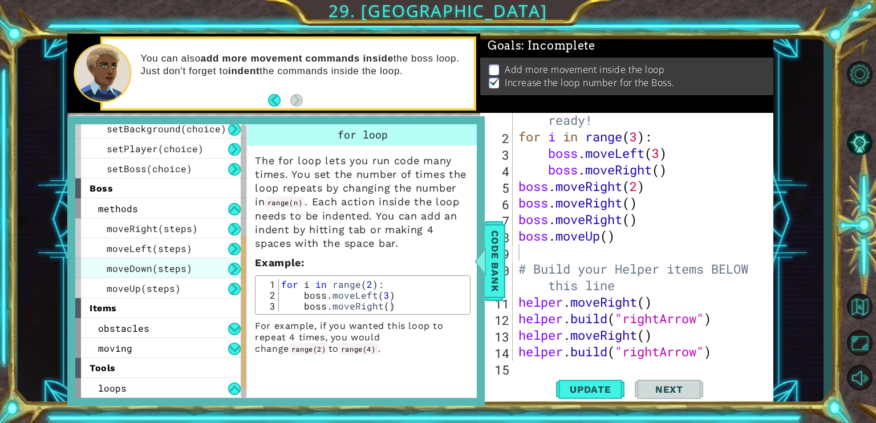
scroll to position [224, 0]
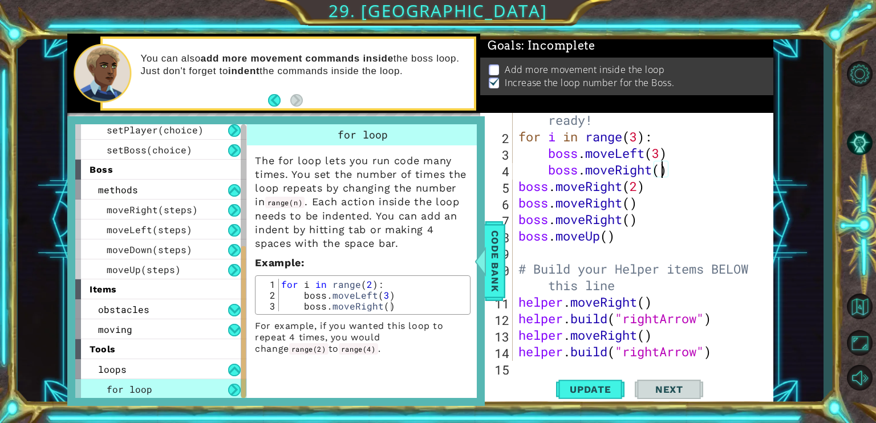
click at [664, 169] on div "# Don't touch the boss code until [PERSON_NAME] says you're ready! for i in ran…" at bounding box center [641, 236] width 251 height 314
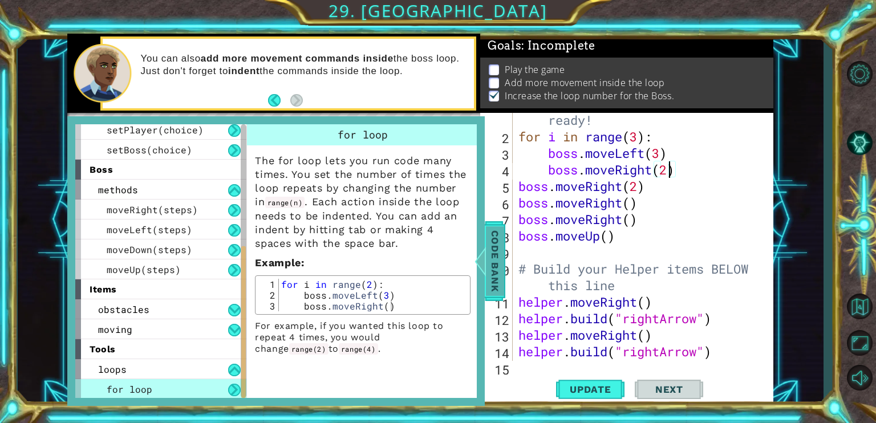
type textarea "boss.moveRight(2)"
click at [497, 238] on span "Code Bank" at bounding box center [495, 261] width 18 height 70
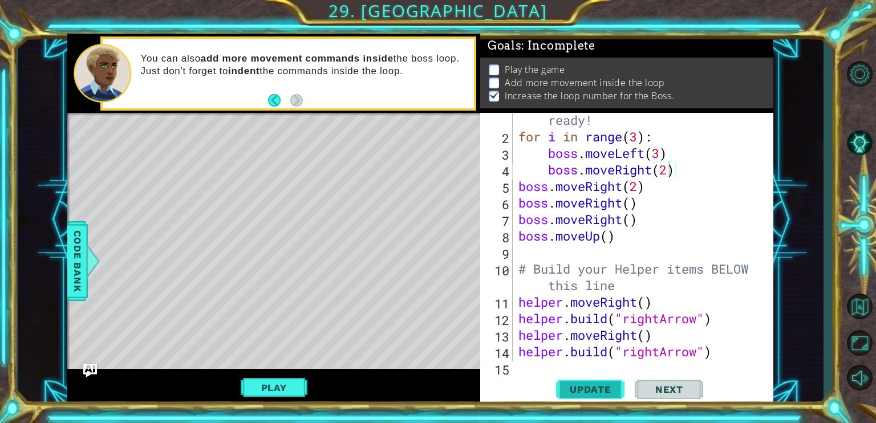
click at [577, 388] on span "Update" at bounding box center [590, 389] width 64 height 11
click at [264, 389] on button "Play" at bounding box center [274, 388] width 67 height 22
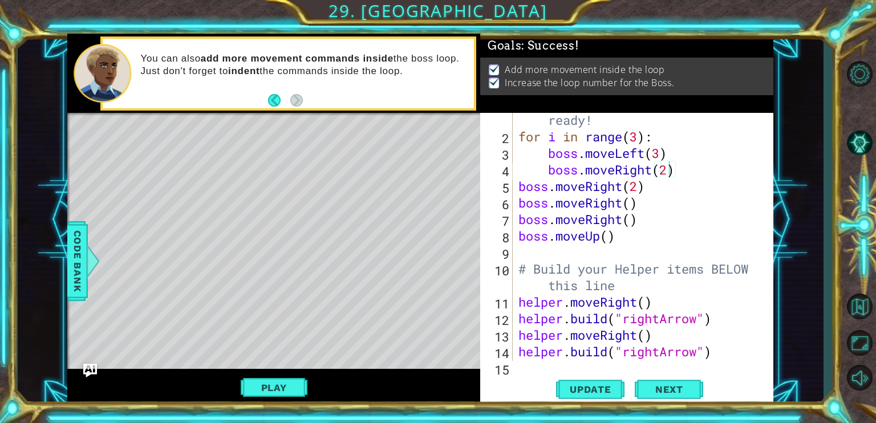
scroll to position [0, 0]
click at [645, 387] on span "Next" at bounding box center [669, 389] width 51 height 11
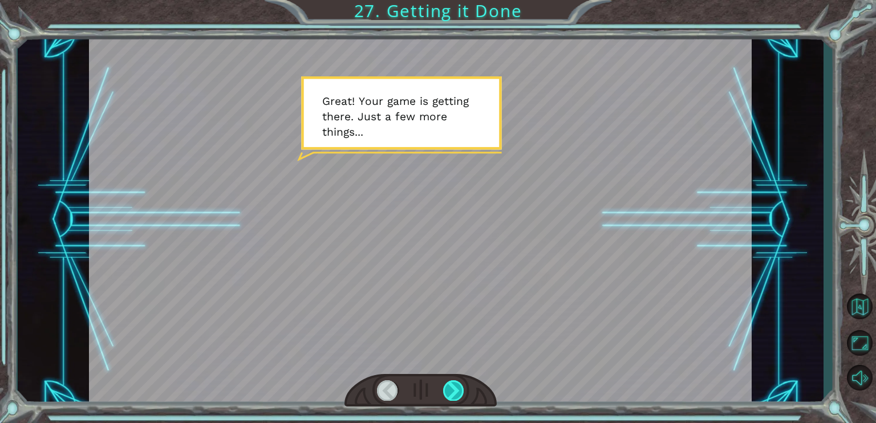
click at [446, 386] on div at bounding box center [453, 390] width 21 height 20
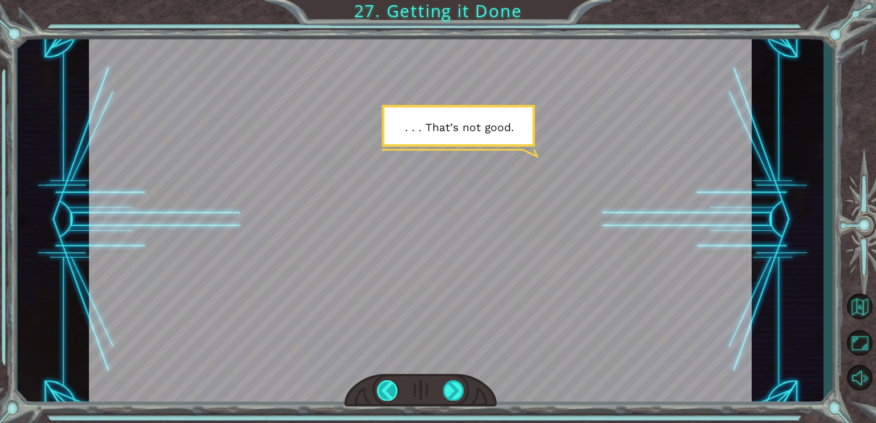
click at [380, 387] on div at bounding box center [387, 390] width 21 height 20
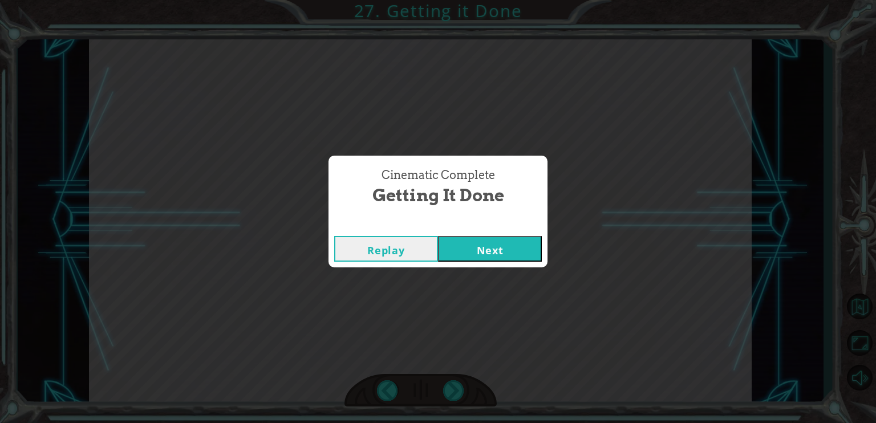
click at [511, 238] on button "Next" at bounding box center [490, 249] width 104 height 26
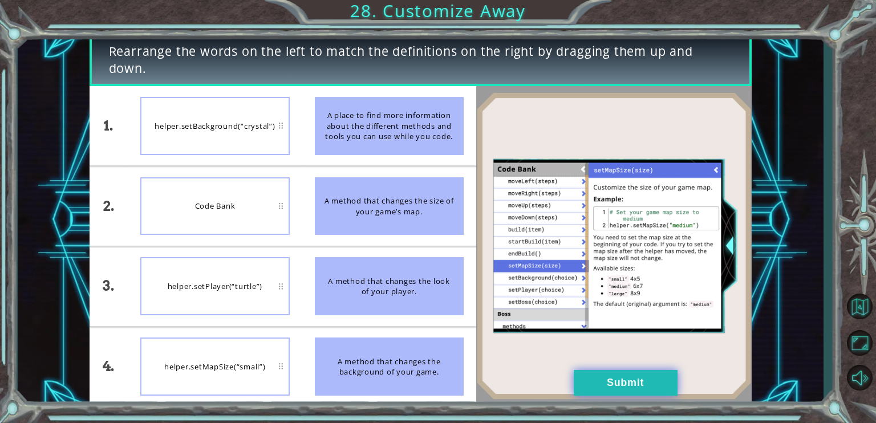
click at [587, 385] on button "Submit" at bounding box center [625, 383] width 104 height 26
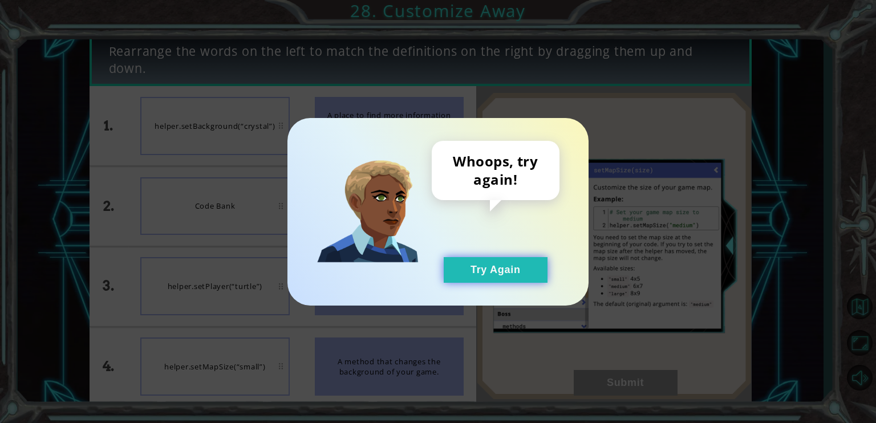
click at [483, 279] on button "Try Again" at bounding box center [496, 270] width 104 height 26
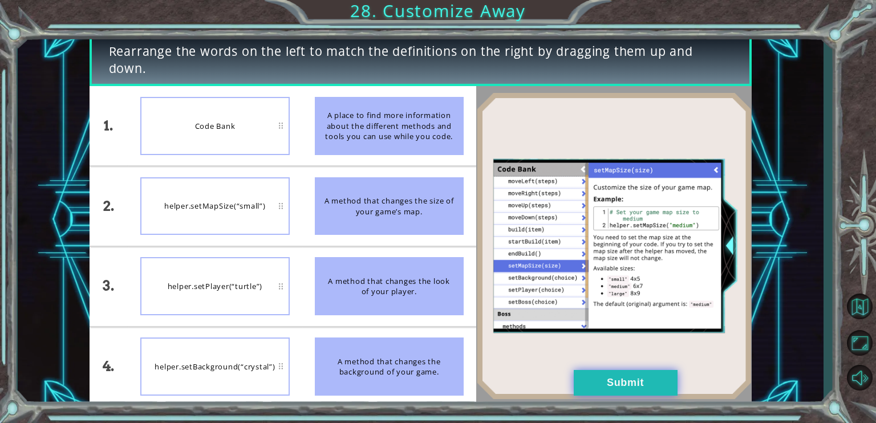
click at [596, 384] on button "Submit" at bounding box center [625, 383] width 104 height 26
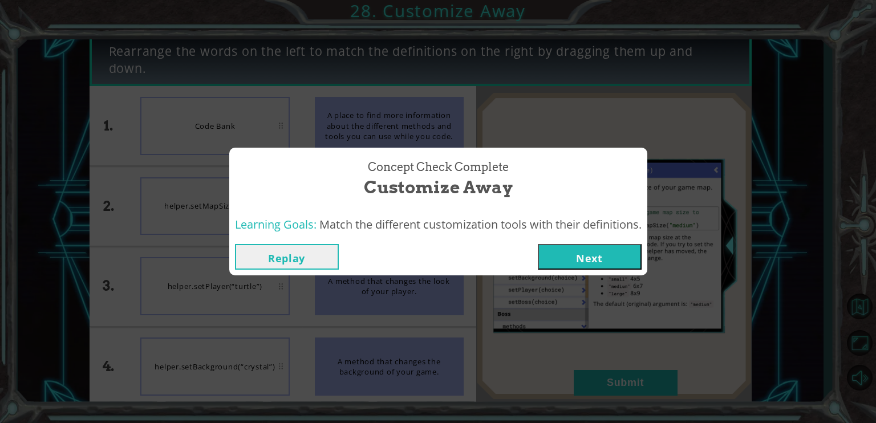
click at [572, 261] on button "Next" at bounding box center [590, 257] width 104 height 26
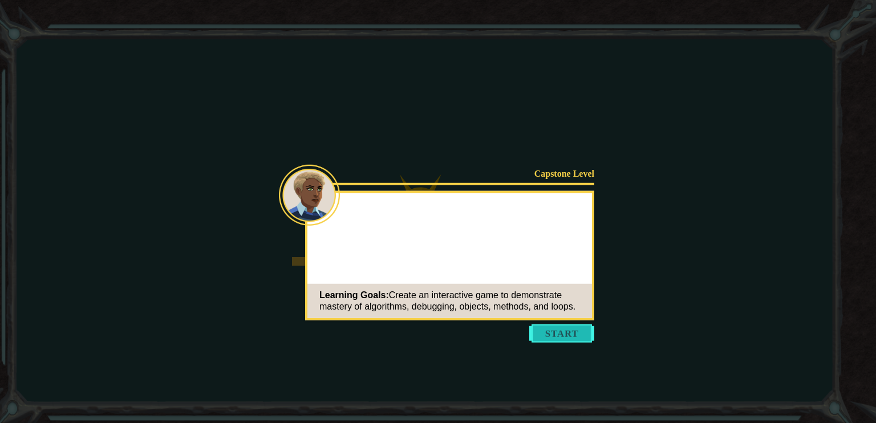
click at [548, 333] on button "Start" at bounding box center [561, 333] width 65 height 18
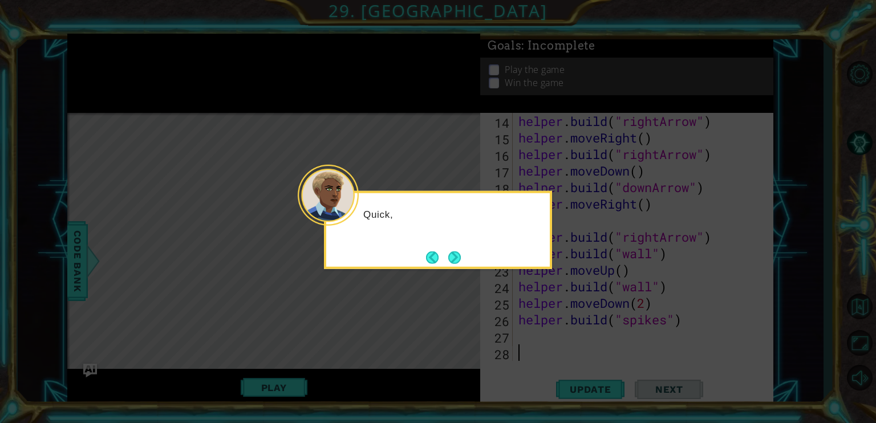
scroll to position [265, 0]
click at [465, 243] on div "Quick, we're running out of time! Just a few more chan" at bounding box center [437, 226] width 223 height 58
click at [454, 264] on button "Next" at bounding box center [454, 257] width 21 height 21
click at [455, 254] on button "Next" at bounding box center [454, 256] width 19 height 19
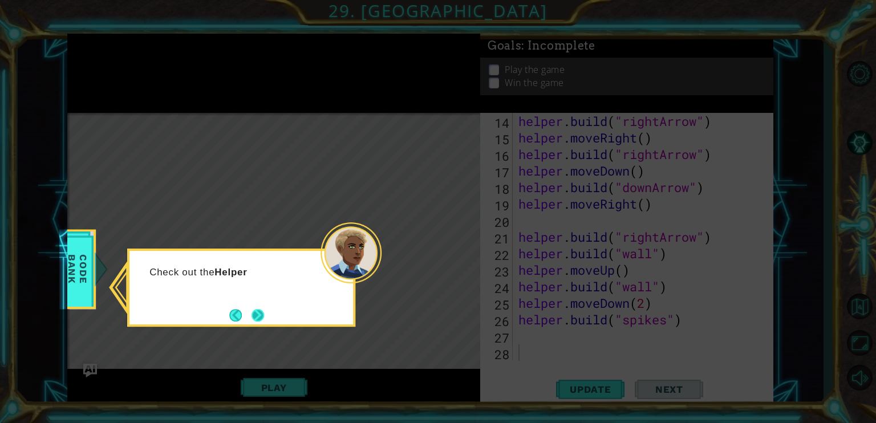
click at [255, 313] on button "Next" at bounding box center [257, 315] width 21 height 21
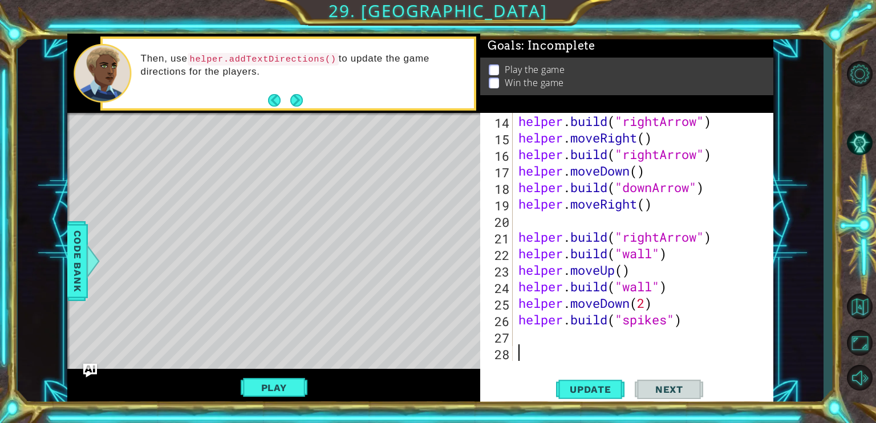
drag, startPoint x: 531, startPoint y: 359, endPoint x: 515, endPoint y: 351, distance: 17.8
click at [516, 351] on div "helper . build ( "rightArrow" ) helper . moveRight ( ) helper . build ( "rightA…" at bounding box center [641, 253] width 251 height 281
click at [521, 333] on div "helper . build ( "rightArrow" ) helper . moveRight ( ) helper . build ( "rightA…" at bounding box center [641, 253] width 251 height 281
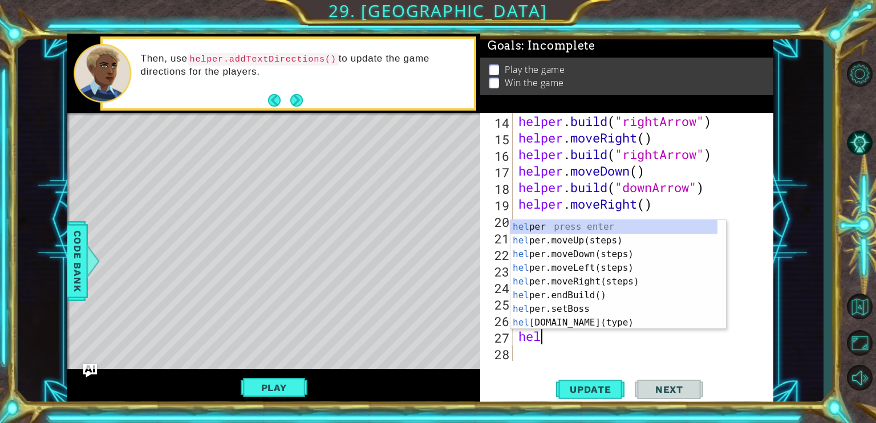
scroll to position [0, 0]
type textarea "h"
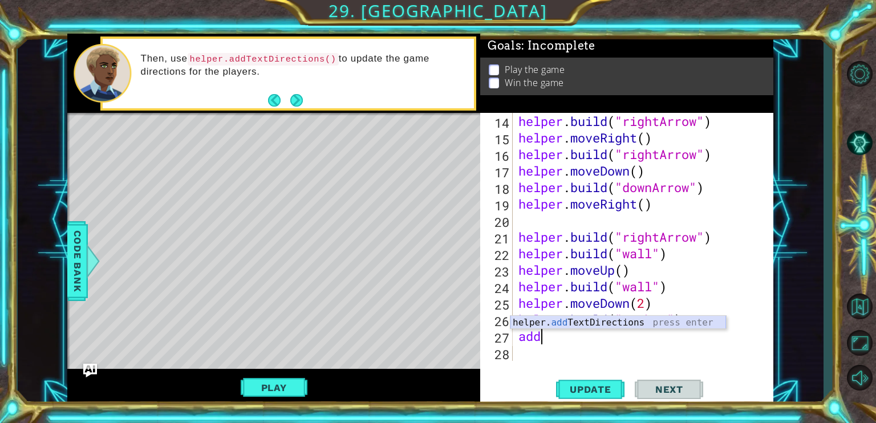
click at [629, 326] on div "helper. add TextDirections press enter" at bounding box center [617, 336] width 215 height 41
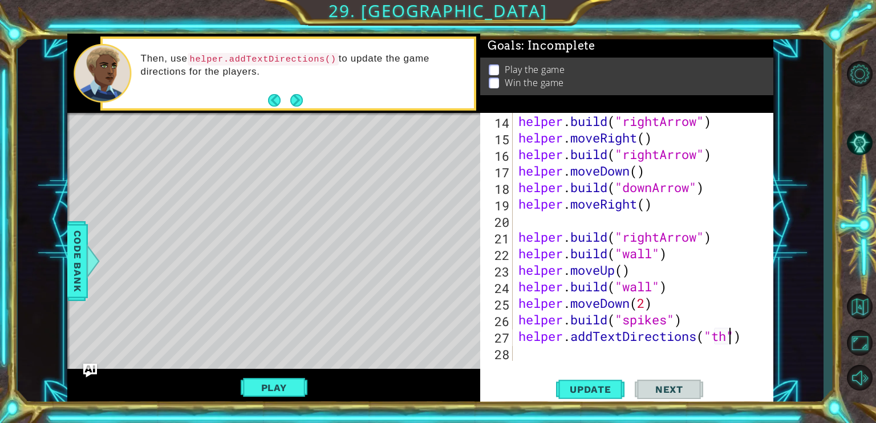
scroll to position [0, 10]
type textarea "helper.addTextDirections("thh")"
click at [603, 398] on button "Update" at bounding box center [590, 389] width 68 height 29
click at [300, 383] on button "Play" at bounding box center [274, 388] width 67 height 22
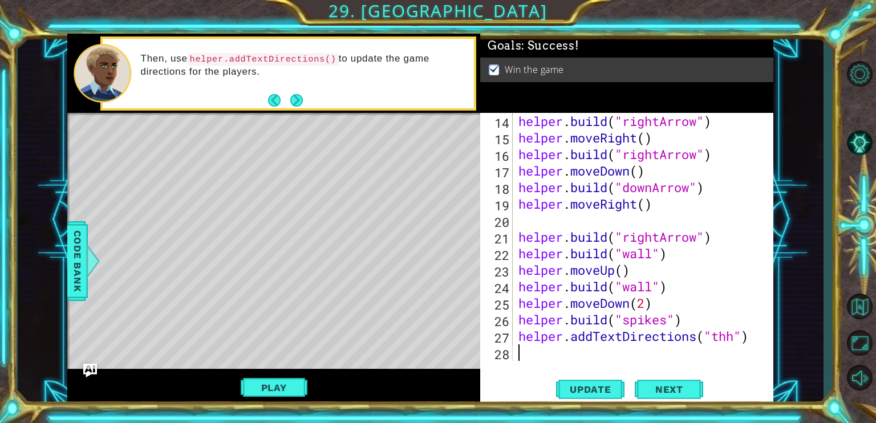
scroll to position [0, 0]
click at [732, 346] on div "helper . build ( "rightArrow" ) helper . moveRight ( ) helper . build ( "rightA…" at bounding box center [641, 253] width 251 height 281
click at [738, 337] on div "helper . build ( "rightArrow" ) helper . moveRight ( ) helper . build ( "rightA…" at bounding box center [641, 253] width 251 height 281
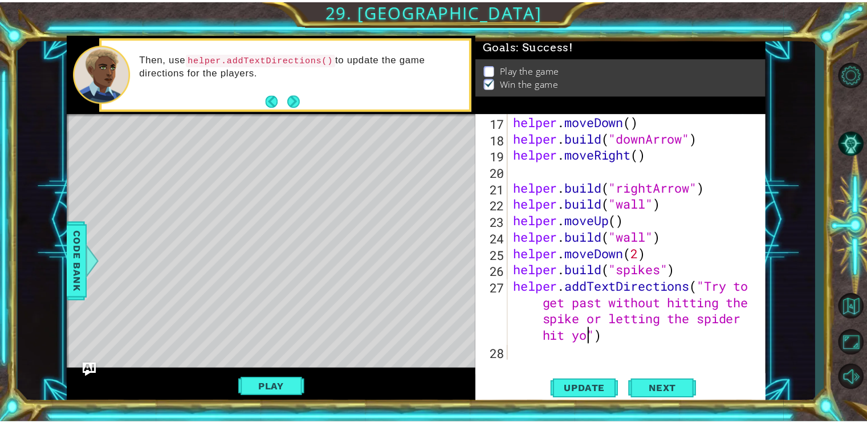
scroll to position [0, 32]
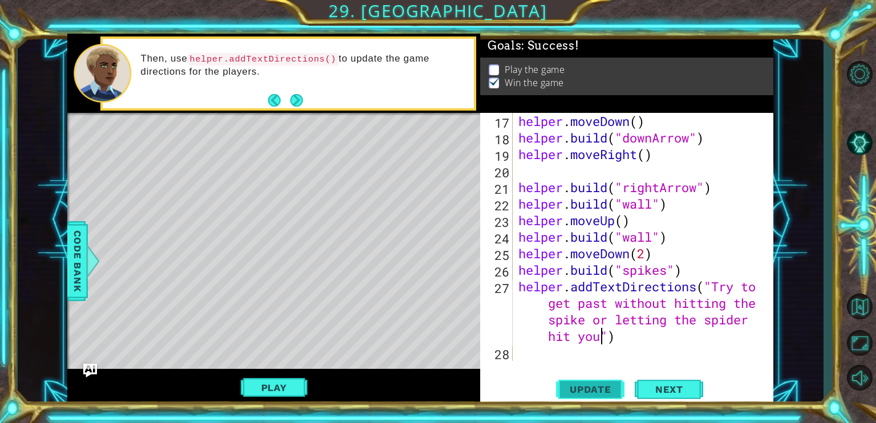
type textarea "helper.addTextDirections("Try to get past without hitting the spike or letting …"
drag, startPoint x: 582, startPoint y: 387, endPoint x: 477, endPoint y: 408, distance: 107.6
click at [543, 402] on div "Update Next" at bounding box center [629, 389] width 293 height 29
click at [275, 387] on button "Play" at bounding box center [274, 388] width 67 height 22
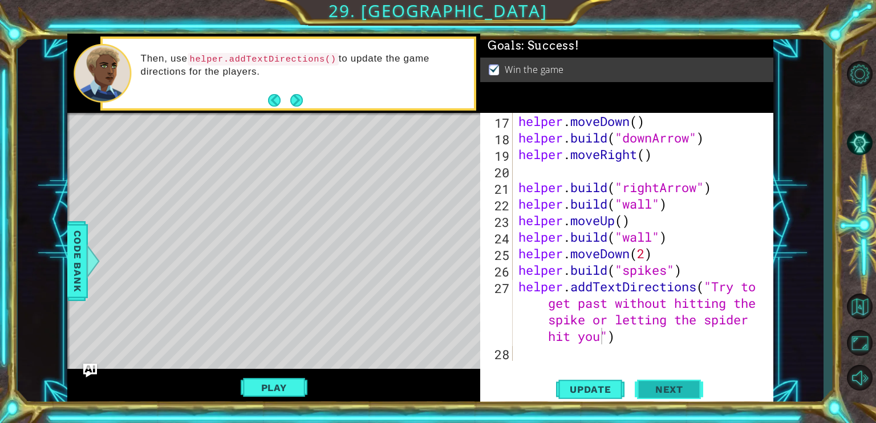
click at [638, 404] on button "Next" at bounding box center [668, 389] width 68 height 29
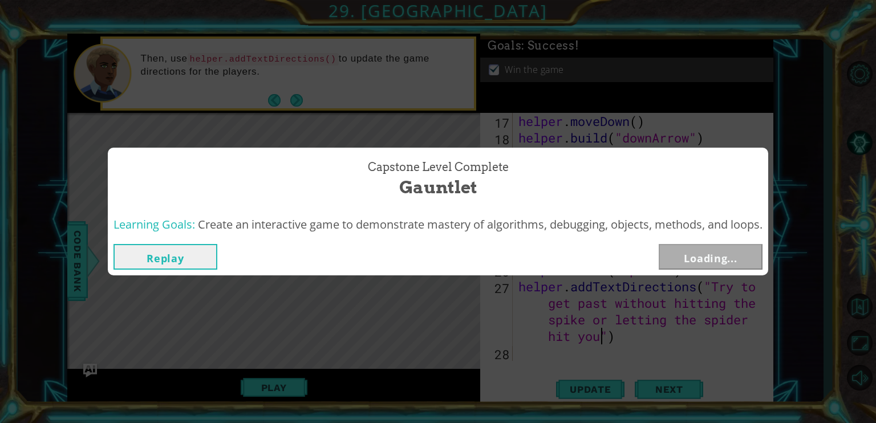
click at [644, 385] on div "Capstone Level Complete Gauntlet Learning Goals: Create an interactive game to …" at bounding box center [438, 211] width 876 height 423
drag, startPoint x: 713, startPoint y: 239, endPoint x: 711, endPoint y: 251, distance: 12.7
click at [712, 246] on div "Replay Next" at bounding box center [438, 256] width 660 height 37
click at [711, 251] on button "Next" at bounding box center [710, 257] width 104 height 26
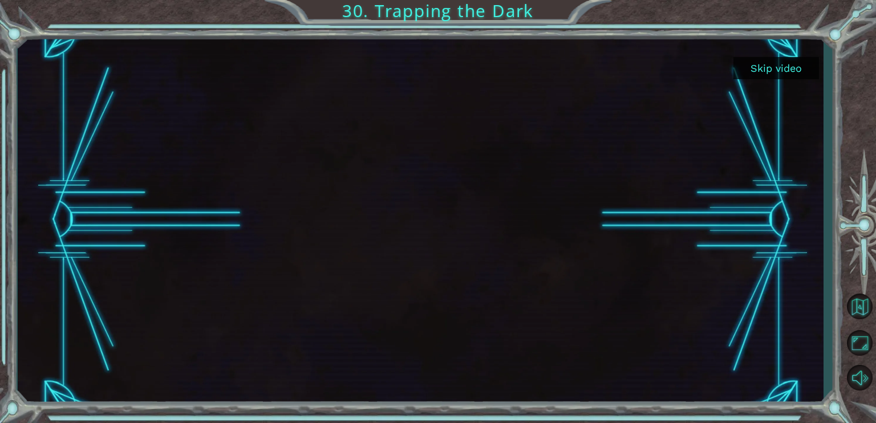
click at [772, 67] on button "Skip video" at bounding box center [776, 68] width 86 height 22
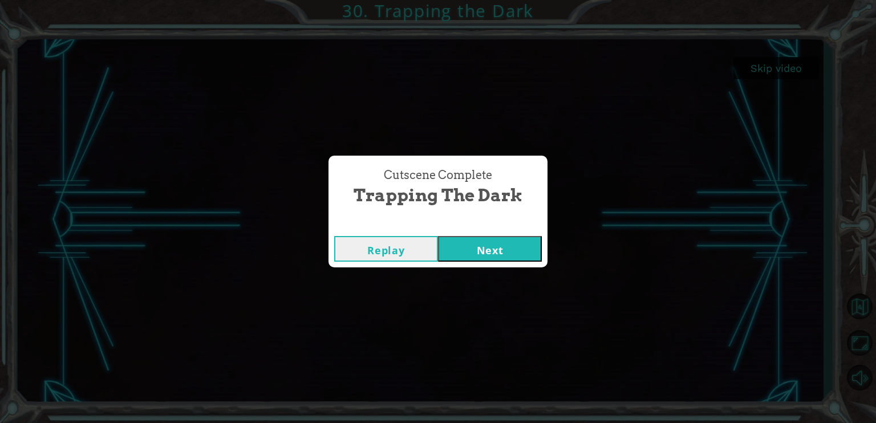
click at [486, 233] on div "Replay Next" at bounding box center [437, 248] width 219 height 37
click at [482, 263] on div "Replay Next" at bounding box center [437, 248] width 219 height 37
click at [481, 257] on button "Next" at bounding box center [490, 249] width 104 height 26
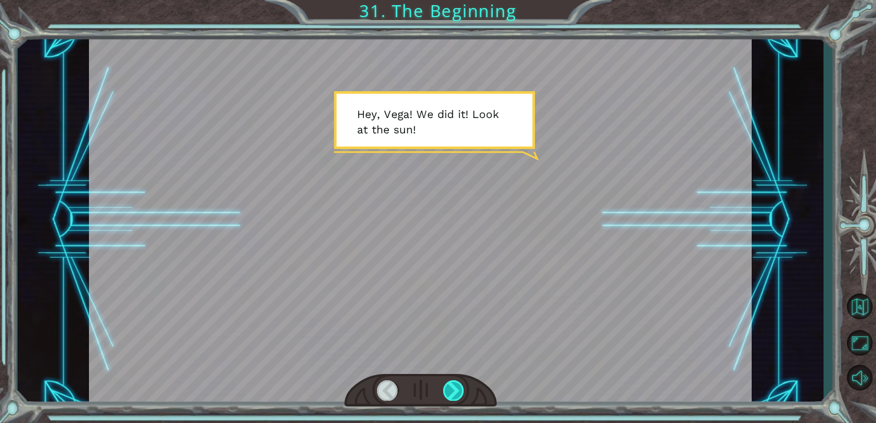
click at [458, 382] on div at bounding box center [453, 390] width 21 height 20
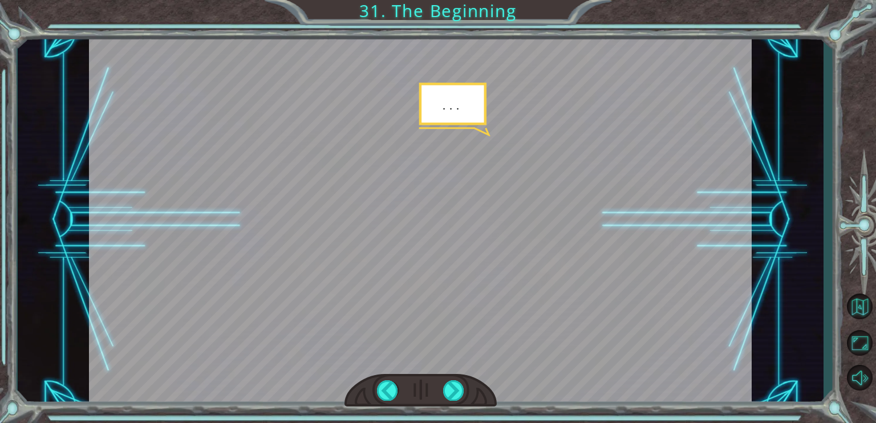
click at [457, 379] on div at bounding box center [420, 391] width 152 height 34
click at [451, 382] on div at bounding box center [453, 390] width 21 height 20
click at [451, 381] on div at bounding box center [453, 390] width 21 height 20
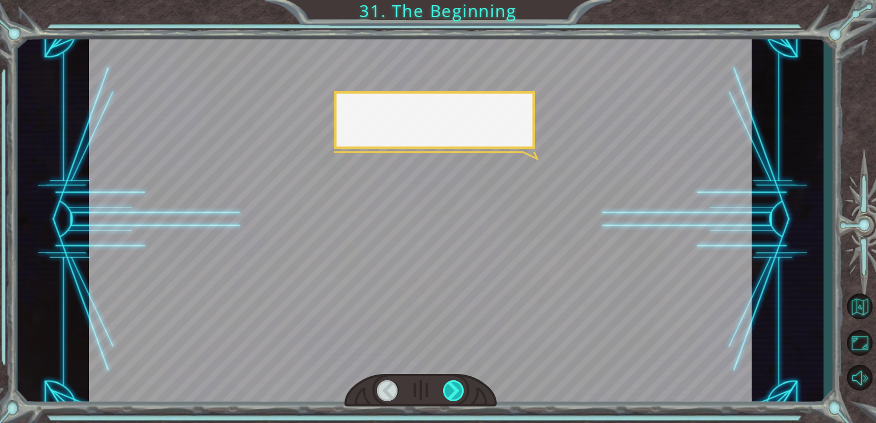
click at [451, 381] on div at bounding box center [453, 390] width 21 height 20
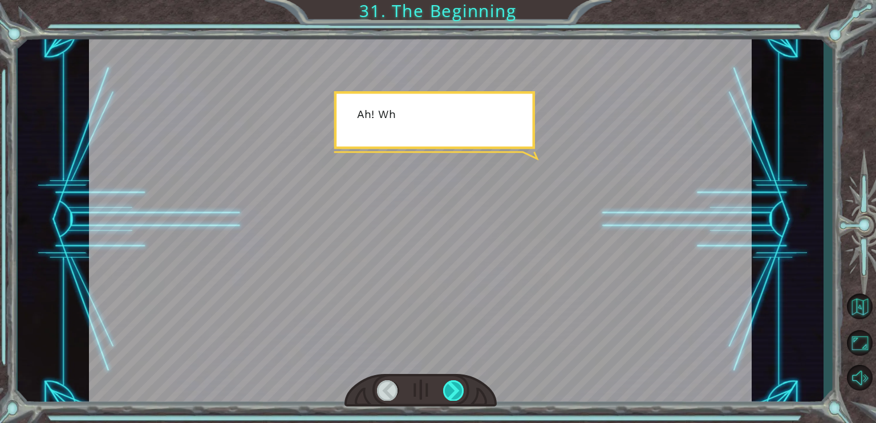
click at [451, 381] on div at bounding box center [453, 390] width 21 height 20
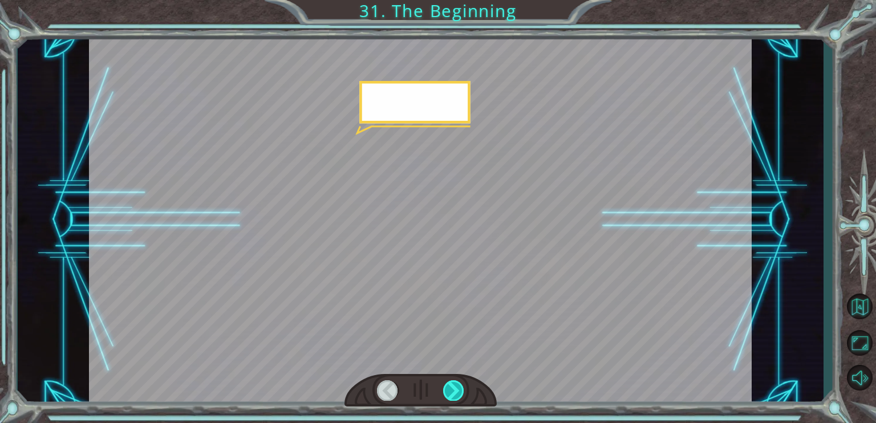
click at [450, 381] on div at bounding box center [453, 390] width 21 height 20
click at [450, 379] on div at bounding box center [420, 391] width 152 height 34
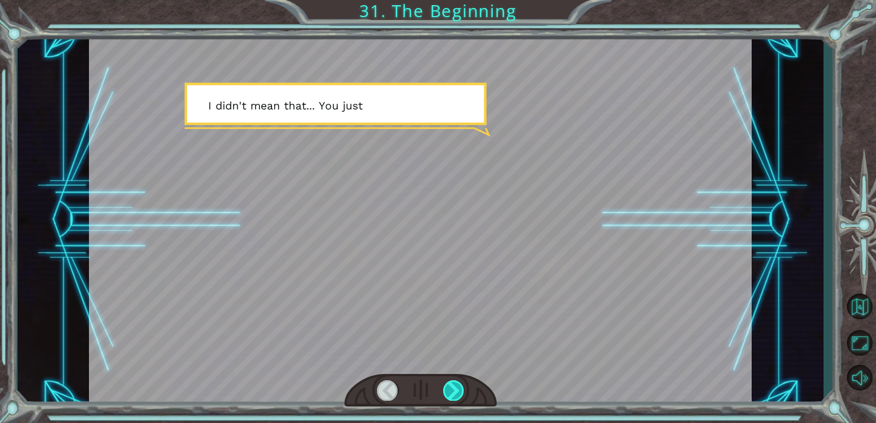
click at [453, 385] on div at bounding box center [453, 390] width 21 height 20
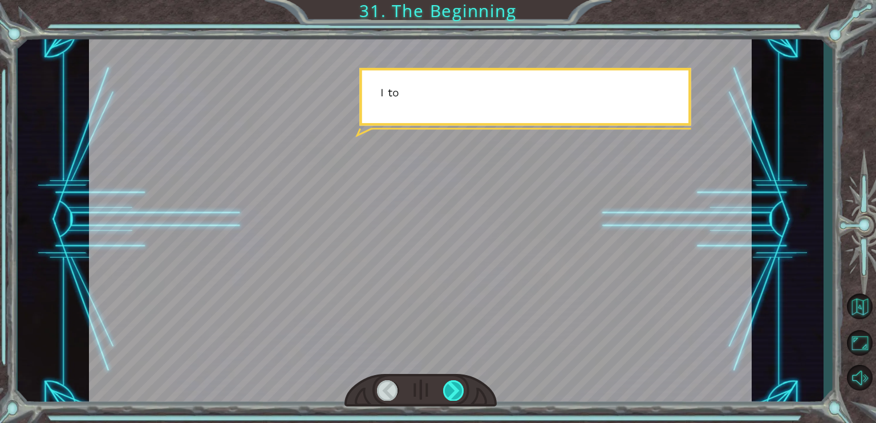
click at [453, 385] on div at bounding box center [453, 390] width 21 height 20
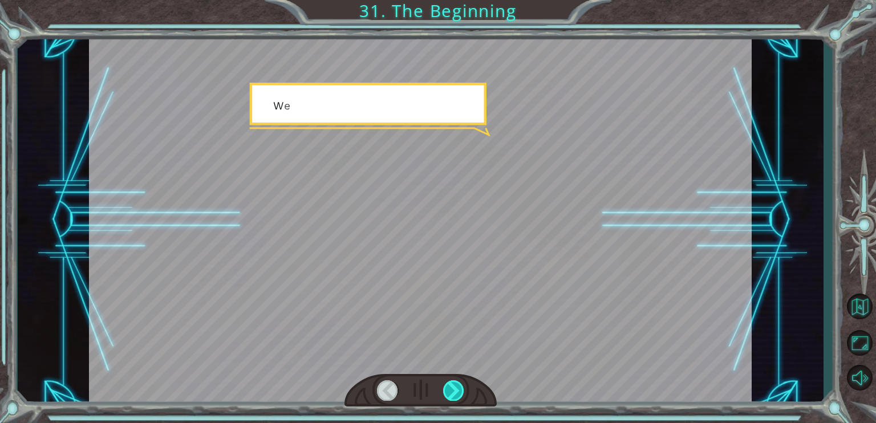
click at [453, 385] on div at bounding box center [453, 390] width 21 height 20
click at [452, 384] on div at bounding box center [453, 390] width 21 height 20
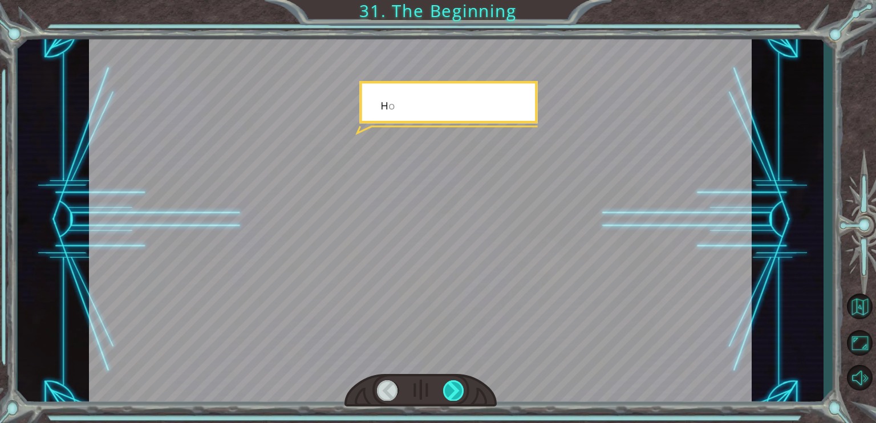
click at [451, 383] on div at bounding box center [453, 390] width 21 height 20
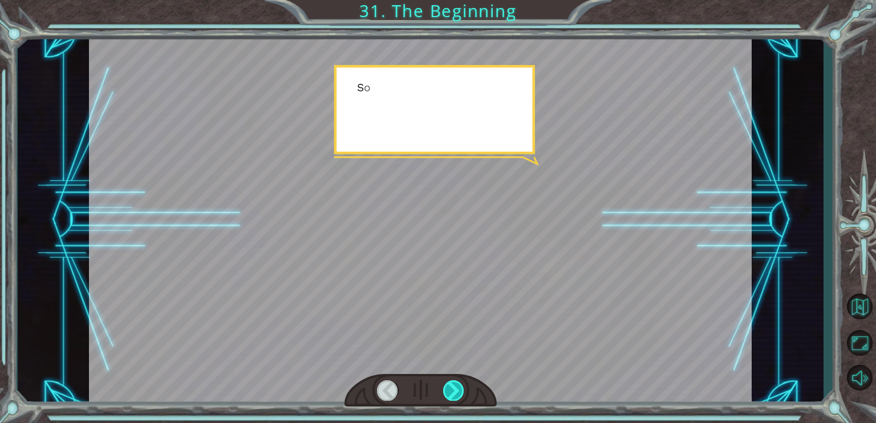
click at [451, 383] on div at bounding box center [453, 390] width 21 height 20
click at [451, 385] on div at bounding box center [453, 390] width 21 height 20
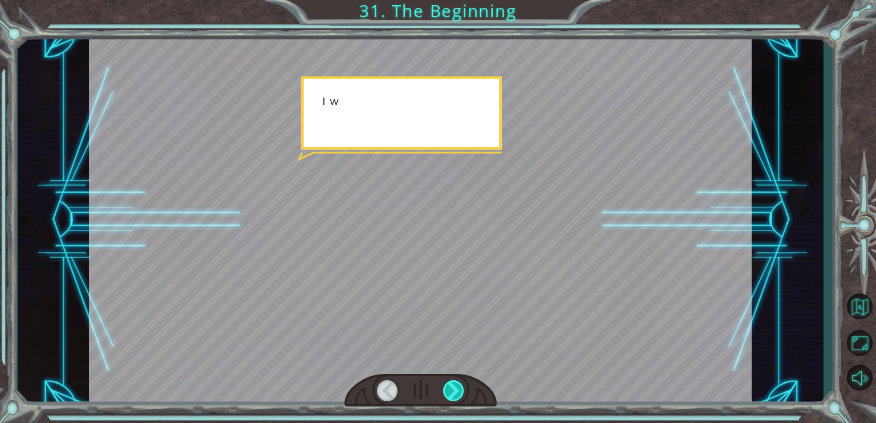
click at [451, 388] on div at bounding box center [453, 390] width 21 height 20
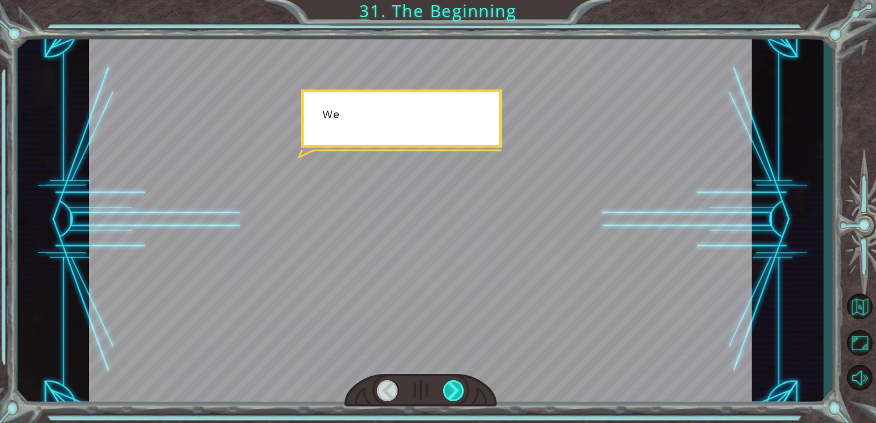
click at [449, 385] on div at bounding box center [453, 390] width 21 height 20
click at [449, 384] on div at bounding box center [453, 390] width 21 height 20
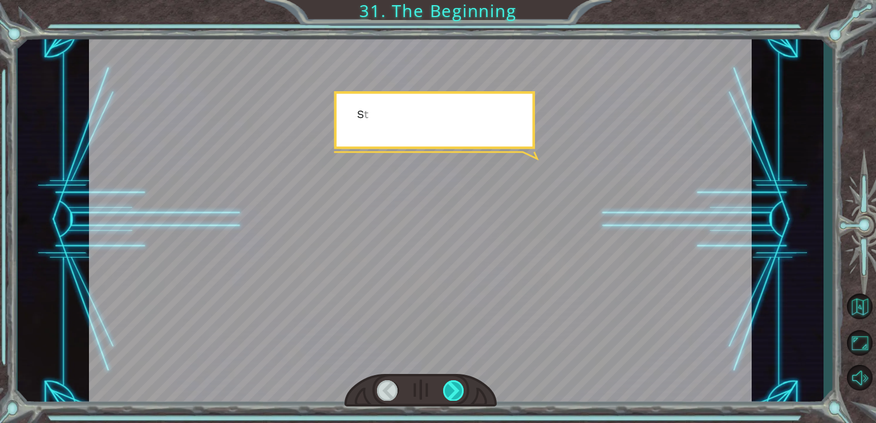
click at [449, 384] on div at bounding box center [453, 390] width 21 height 20
click at [451, 386] on div at bounding box center [453, 390] width 21 height 20
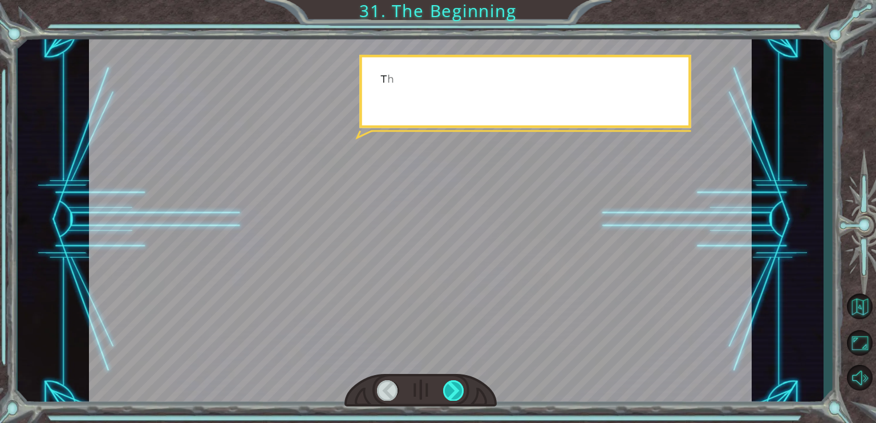
click at [451, 390] on div at bounding box center [453, 390] width 21 height 20
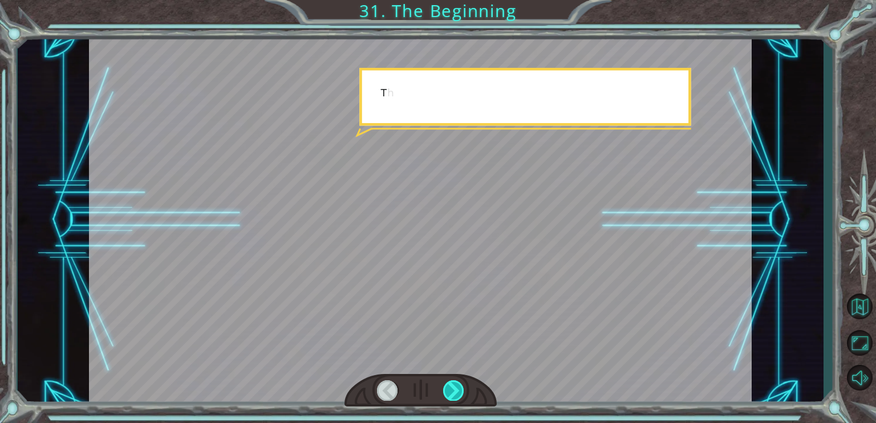
click at [450, 392] on div at bounding box center [453, 390] width 21 height 20
drag, startPoint x: 449, startPoint y: 394, endPoint x: 438, endPoint y: 407, distance: 17.4
click at [440, 406] on div at bounding box center [420, 391] width 152 height 34
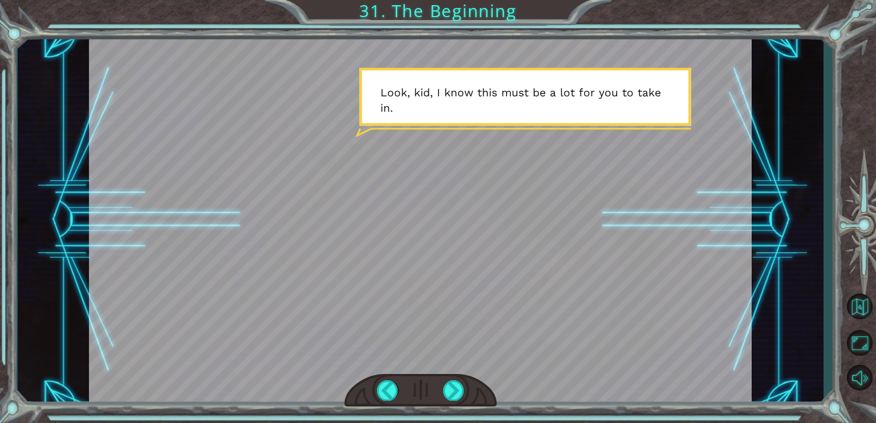
drag, startPoint x: 603, startPoint y: 329, endPoint x: 554, endPoint y: 343, distance: 50.7
click at [603, 329] on div at bounding box center [420, 220] width 662 height 372
click at [450, 393] on div at bounding box center [453, 390] width 21 height 20
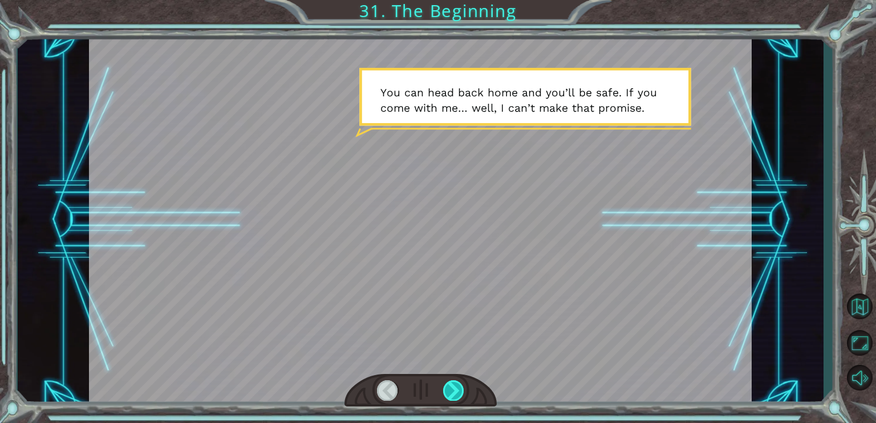
click at [449, 382] on div at bounding box center [453, 390] width 21 height 20
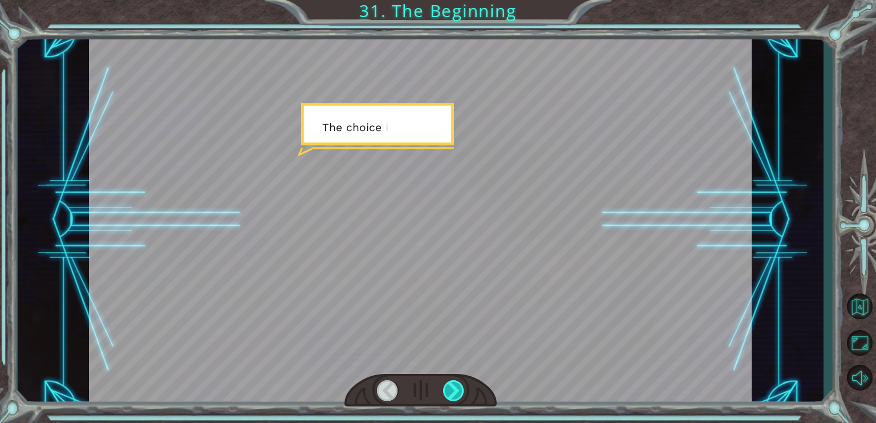
click at [449, 382] on div at bounding box center [453, 390] width 21 height 20
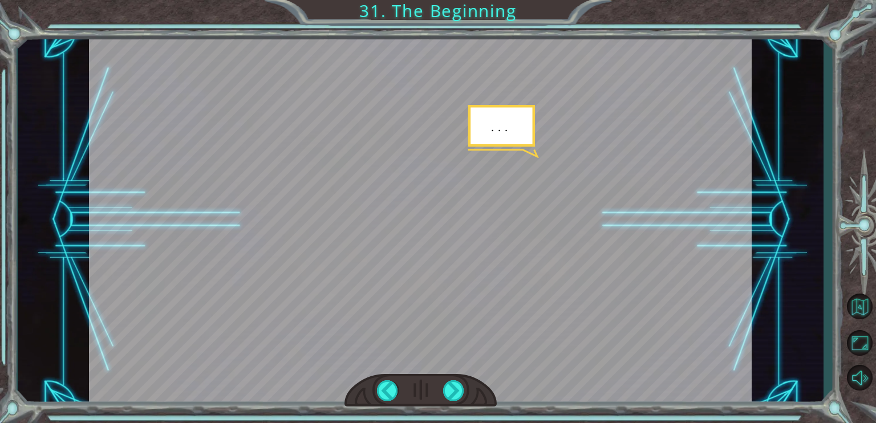
click at [454, 377] on div at bounding box center [420, 391] width 152 height 34
drag, startPoint x: 453, startPoint y: 380, endPoint x: 450, endPoint y: 389, distance: 9.6
click at [452, 384] on div at bounding box center [453, 390] width 21 height 20
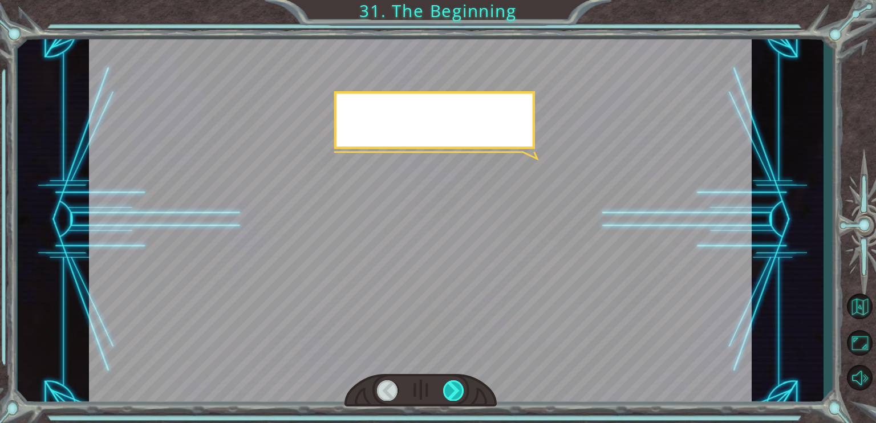
click at [448, 394] on div at bounding box center [453, 390] width 21 height 20
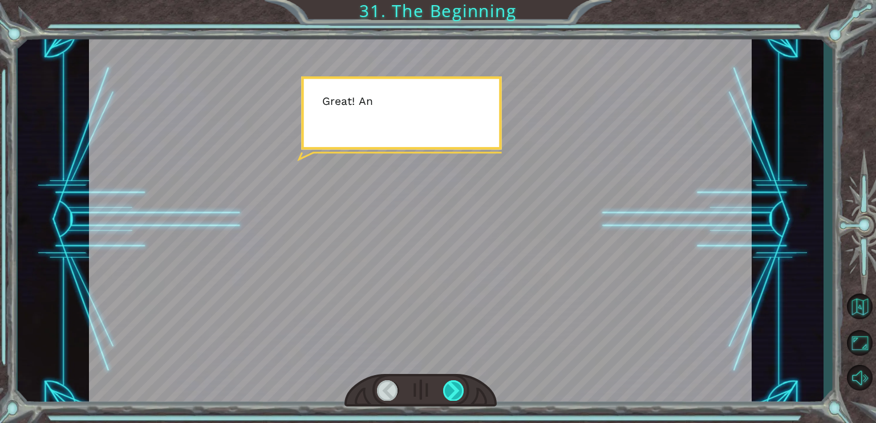
click at [448, 394] on div at bounding box center [453, 390] width 21 height 20
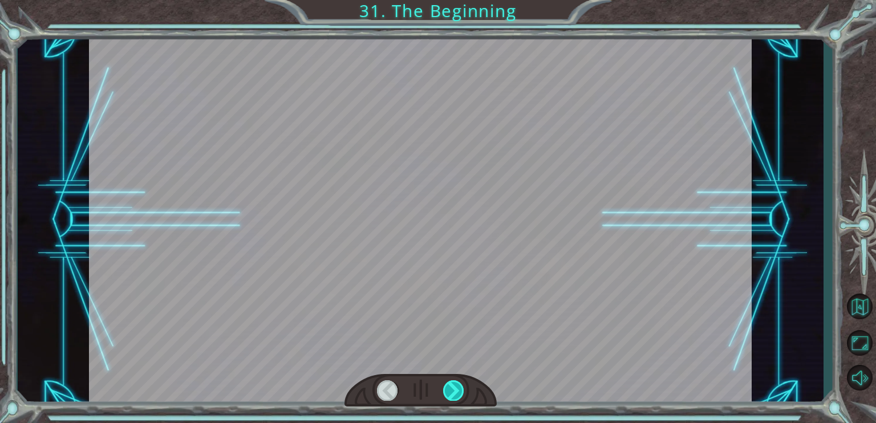
click at [448, 394] on div at bounding box center [453, 390] width 21 height 20
click at [447, 393] on div at bounding box center [453, 390] width 21 height 20
click at [445, 393] on div at bounding box center [453, 390] width 21 height 20
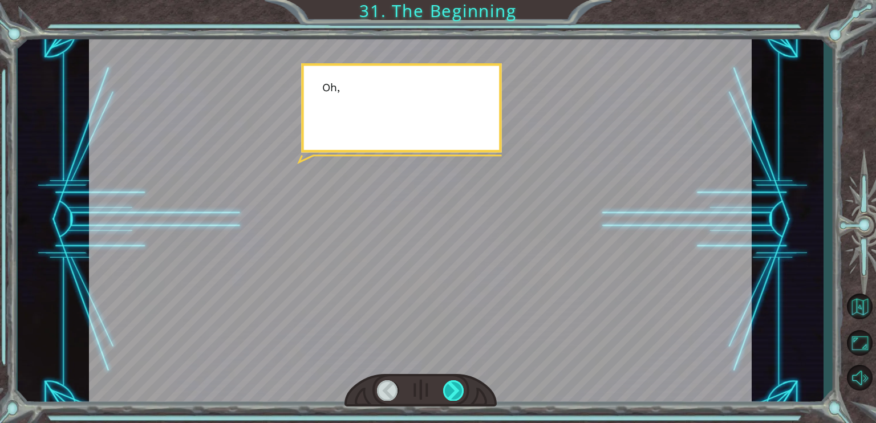
click at [445, 393] on div at bounding box center [453, 390] width 21 height 20
drag, startPoint x: 445, startPoint y: 393, endPoint x: 409, endPoint y: 383, distance: 36.6
click at [432, 393] on div at bounding box center [420, 391] width 152 height 34
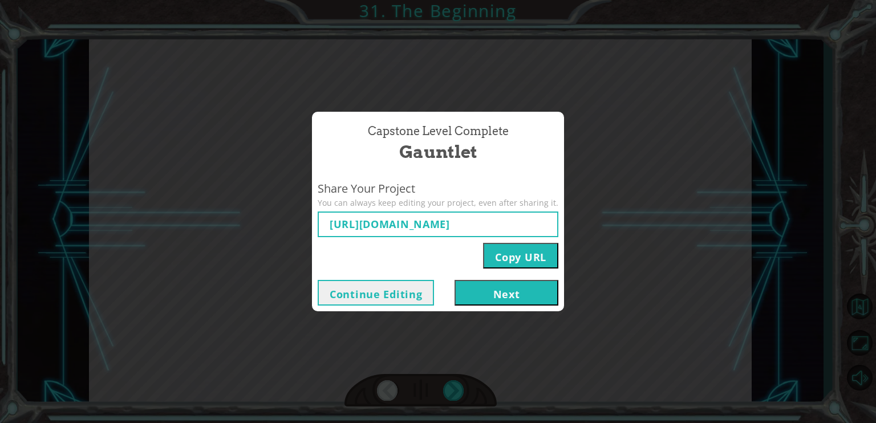
type input "[URL][DOMAIN_NAME]"
click at [468, 291] on button "Next" at bounding box center [506, 293] width 104 height 26
